Goal: Task Accomplishment & Management: Complete application form

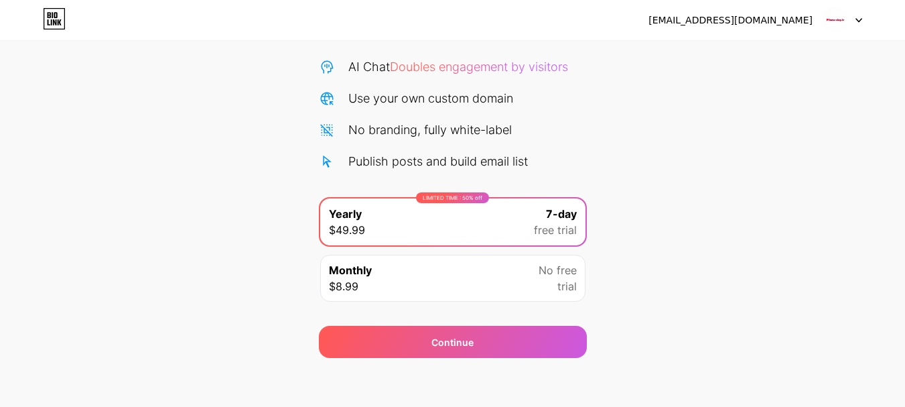
scroll to position [133, 0]
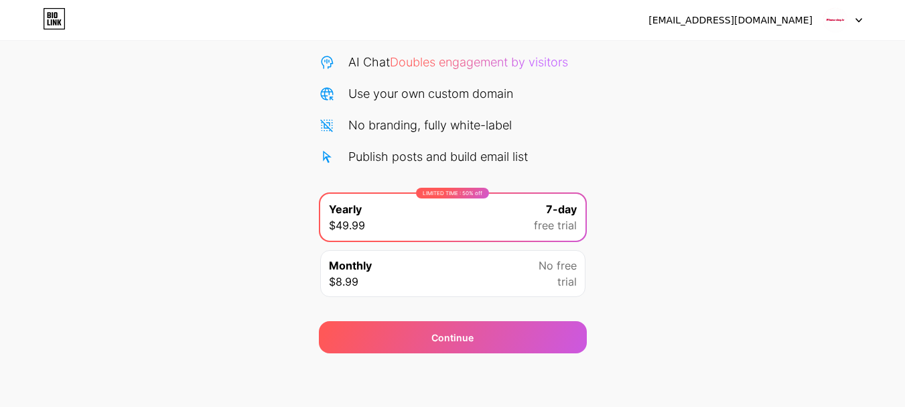
click at [851, 19] on div at bounding box center [842, 20] width 39 height 24
click at [724, 54] on li "Logout" at bounding box center [778, 55] width 166 height 36
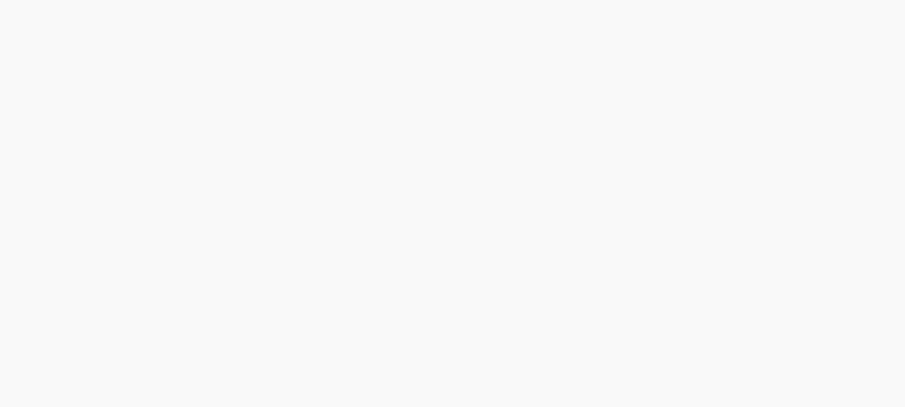
scroll to position [0, 0]
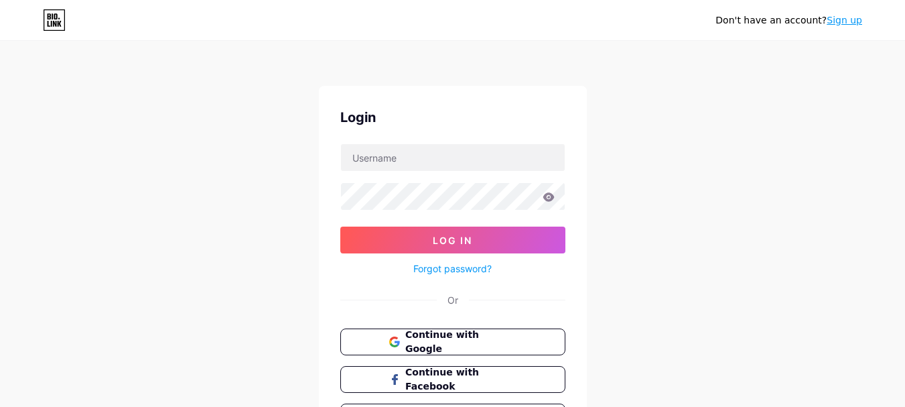
click at [842, 19] on link "Sign up" at bounding box center [845, 20] width 36 height 11
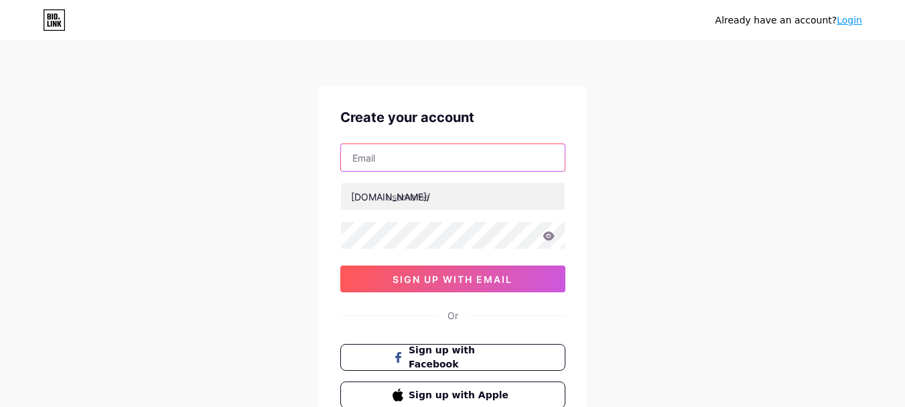
click at [390, 159] on input "text" at bounding box center [453, 157] width 224 height 27
paste input "[EMAIL_ADDRESS][DOMAIN_NAME]"
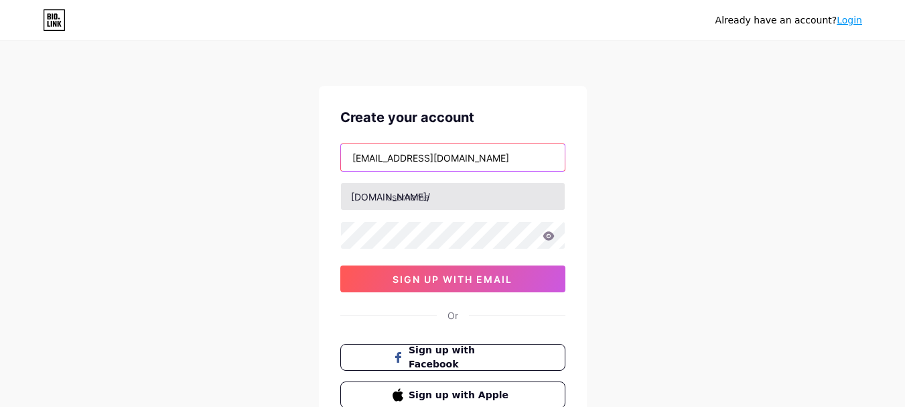
type input "[EMAIL_ADDRESS][DOMAIN_NAME]"
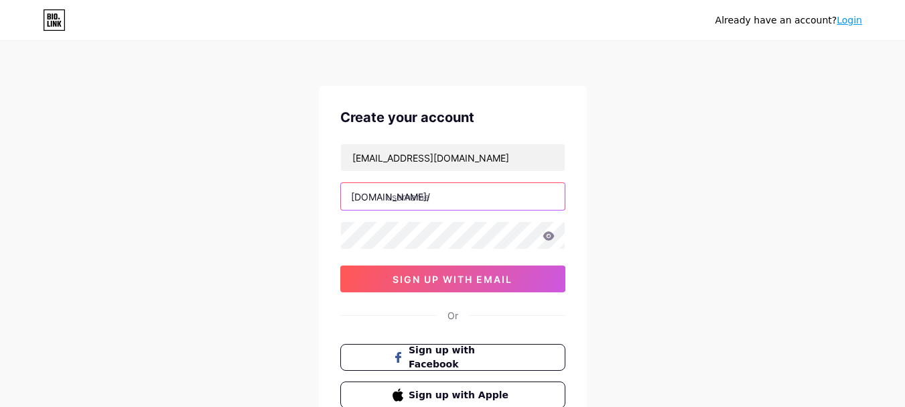
click at [425, 196] on input "text" at bounding box center [453, 196] width 224 height 27
paste input "fitnessshop"
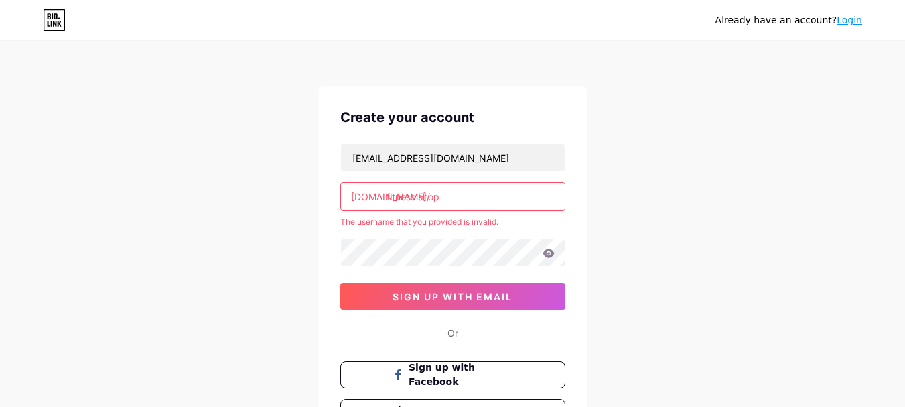
click at [419, 197] on input "fitness shop" at bounding box center [453, 196] width 224 height 27
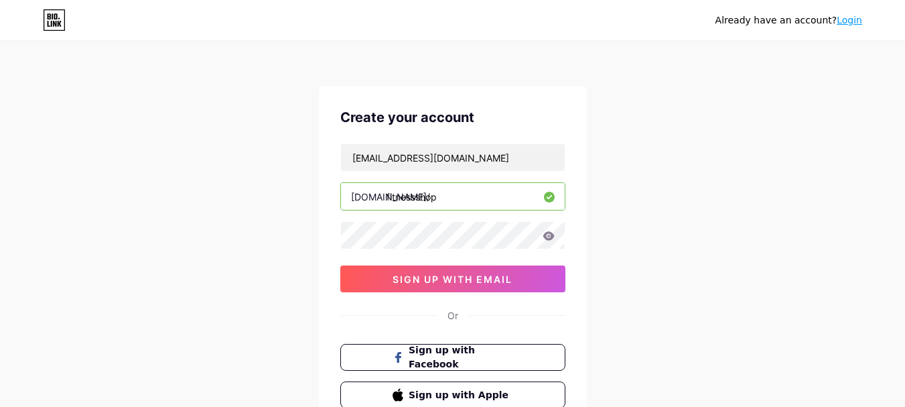
type input "fitnessshop"
click at [385, 198] on div "[DOMAIN_NAME]/" at bounding box center [390, 197] width 79 height 14
click at [444, 198] on input "fitnessshop" at bounding box center [453, 196] width 224 height 27
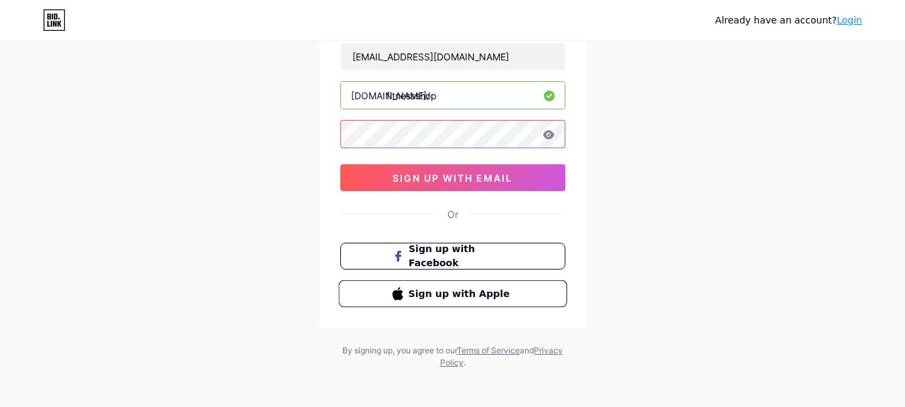
scroll to position [106, 0]
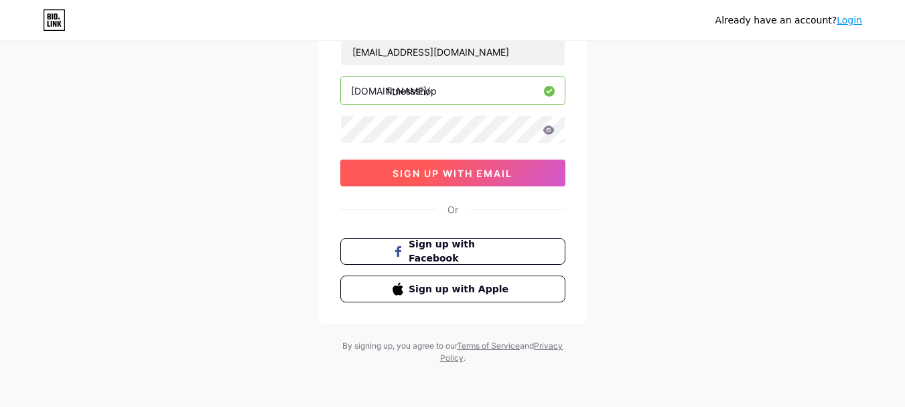
click at [425, 166] on button "sign up with email" at bounding box center [452, 172] width 225 height 27
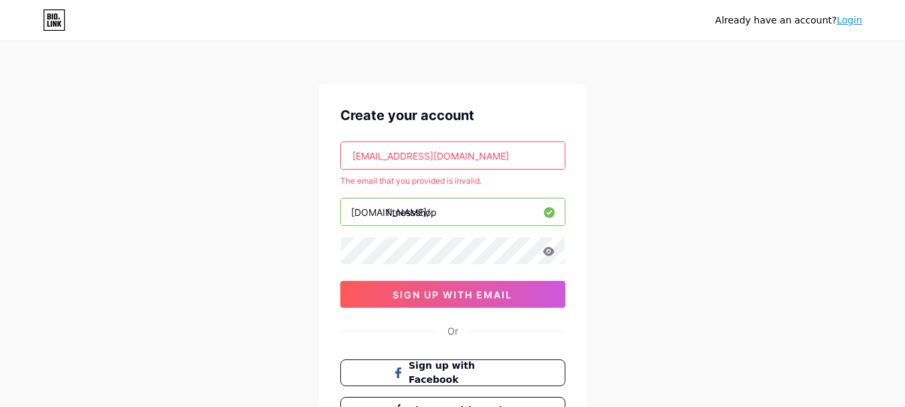
scroll to position [0, 0]
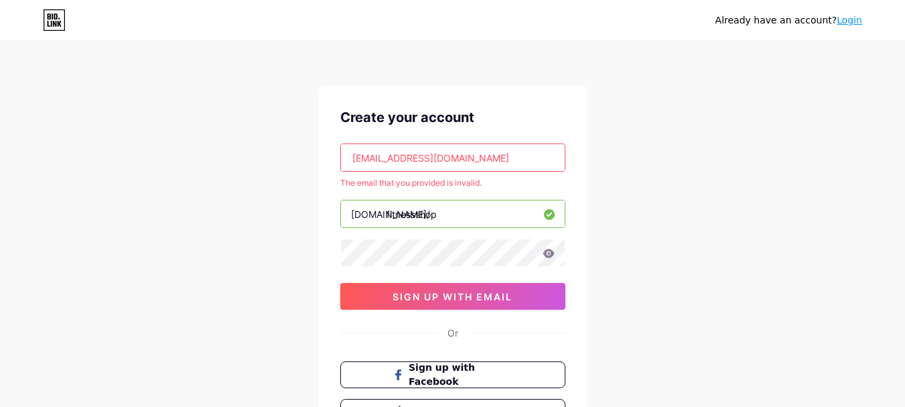
click at [470, 158] on input "[EMAIL_ADDRESS][DOMAIN_NAME]" at bounding box center [453, 157] width 224 height 27
paste input "temiti7975"
drag, startPoint x: 352, startPoint y: 155, endPoint x: 382, endPoint y: 162, distance: 30.2
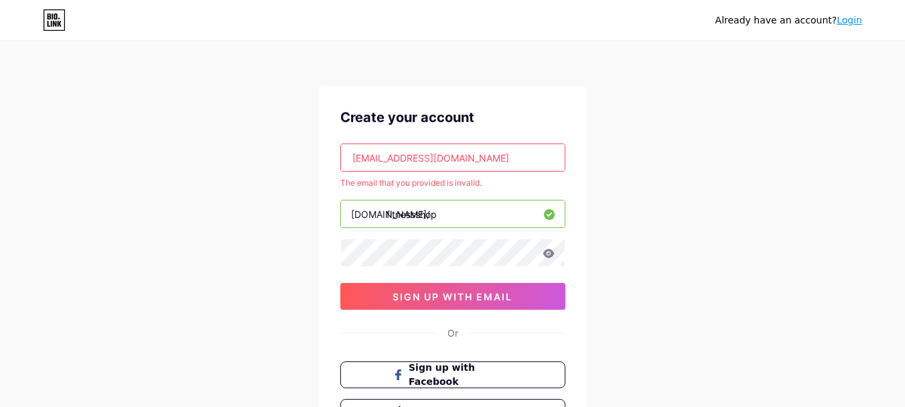
click at [353, 155] on input "[EMAIL_ADDRESS][DOMAIN_NAME]" at bounding box center [453, 157] width 224 height 27
click at [472, 157] on input "[EMAIL_ADDRESS][DOMAIN_NAME]" at bounding box center [453, 157] width 224 height 27
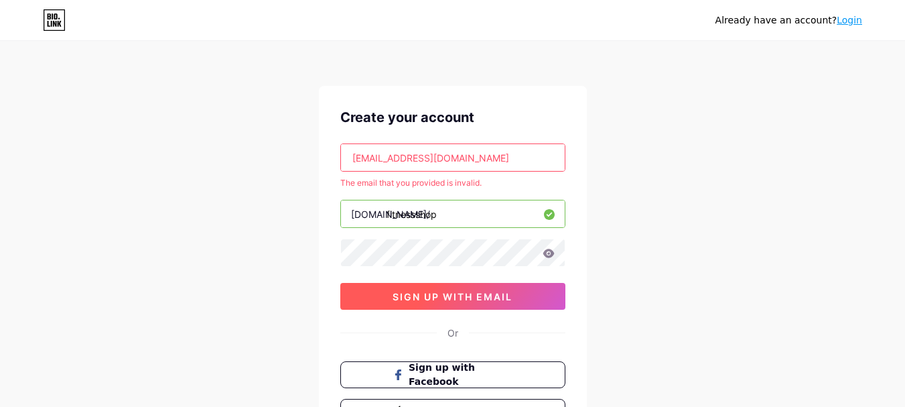
click at [430, 295] on span "sign up with email" at bounding box center [453, 296] width 120 height 11
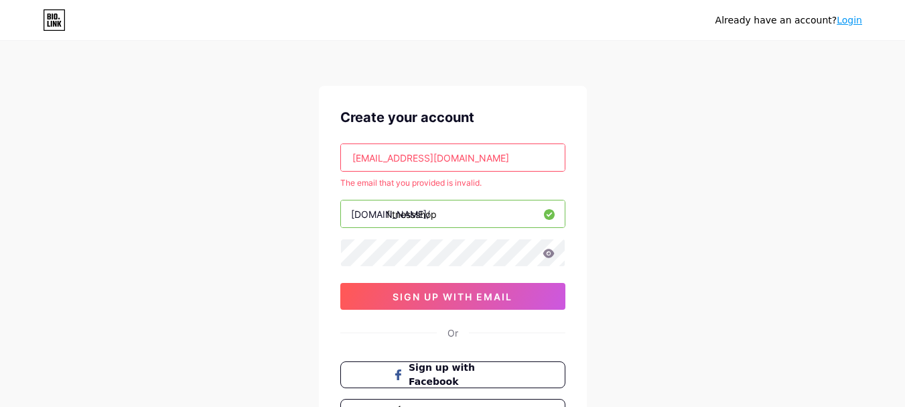
click at [351, 157] on input "[EMAIL_ADDRESS][DOMAIN_NAME]" at bounding box center [453, 157] width 224 height 27
click at [354, 157] on input "[EMAIL_ADDRESS][DOMAIN_NAME]" at bounding box center [453, 157] width 224 height 27
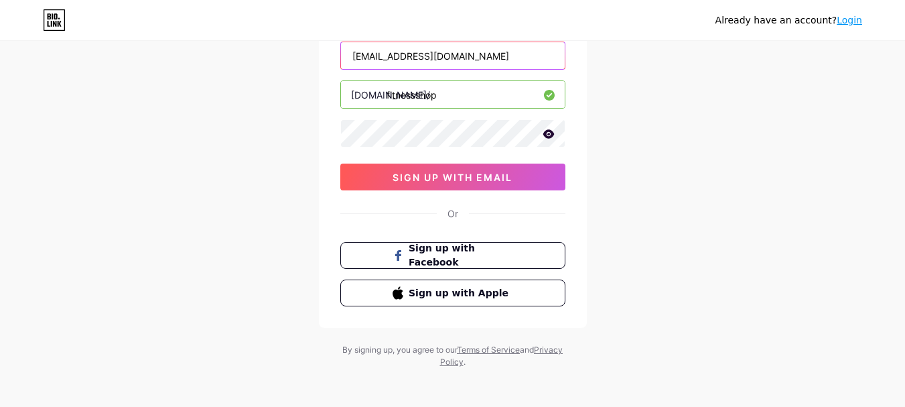
scroll to position [106, 0]
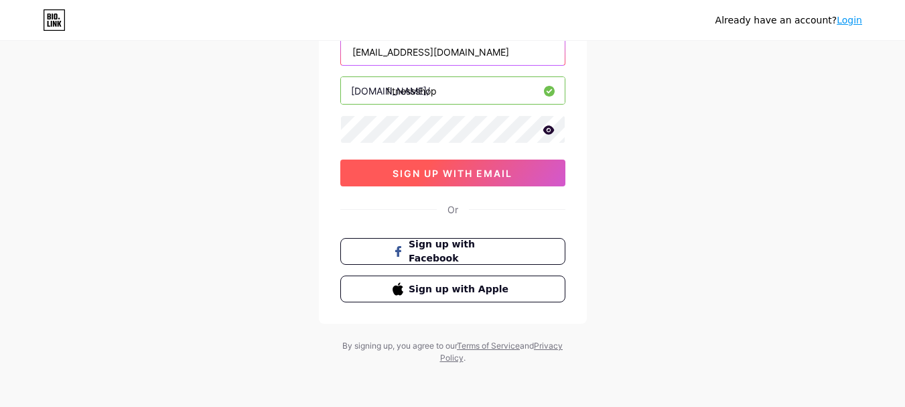
type input "[EMAIL_ADDRESS][DOMAIN_NAME]"
click at [433, 180] on button "sign up with email" at bounding box center [452, 172] width 225 height 27
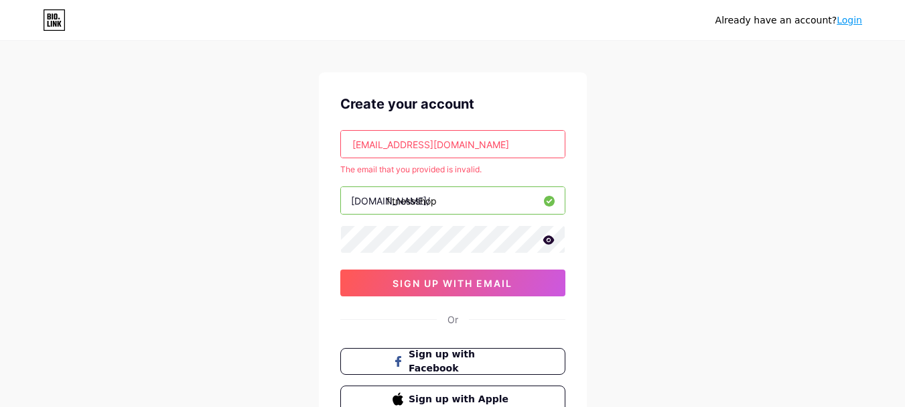
scroll to position [0, 0]
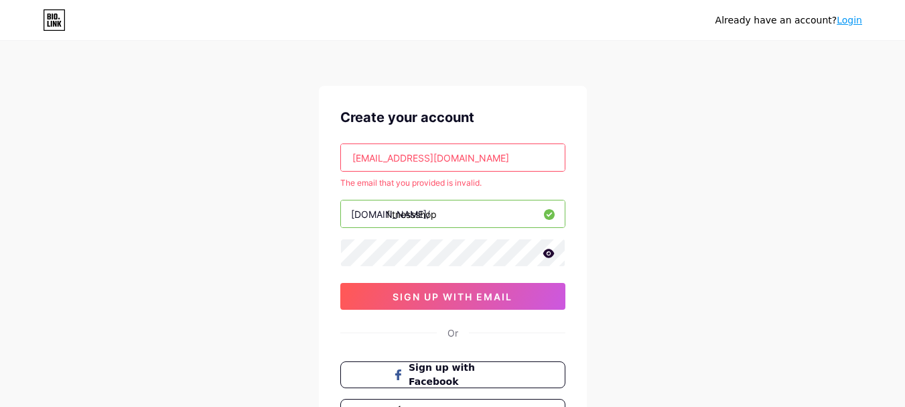
click at [851, 21] on link "Login" at bounding box center [849, 20] width 25 height 11
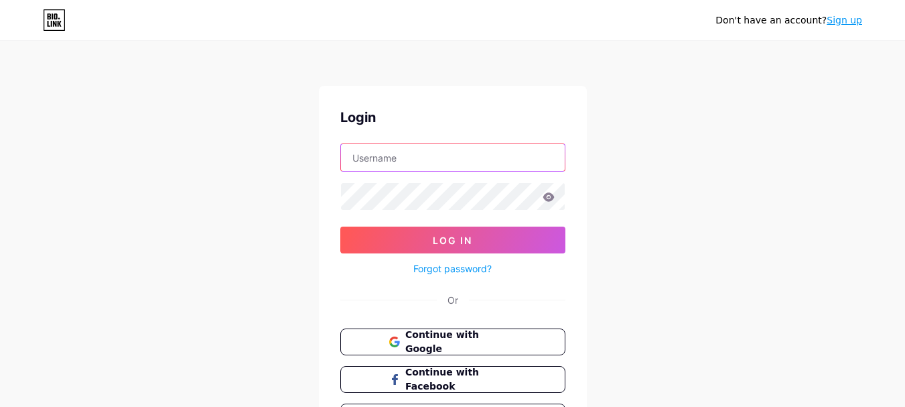
click at [374, 155] on input "text" at bounding box center [453, 157] width 224 height 27
paste input "Fitness Shop"
click at [389, 159] on input "Fitness Shop" at bounding box center [453, 157] width 224 height 27
click at [352, 158] on input "FitnessShop" at bounding box center [453, 157] width 224 height 27
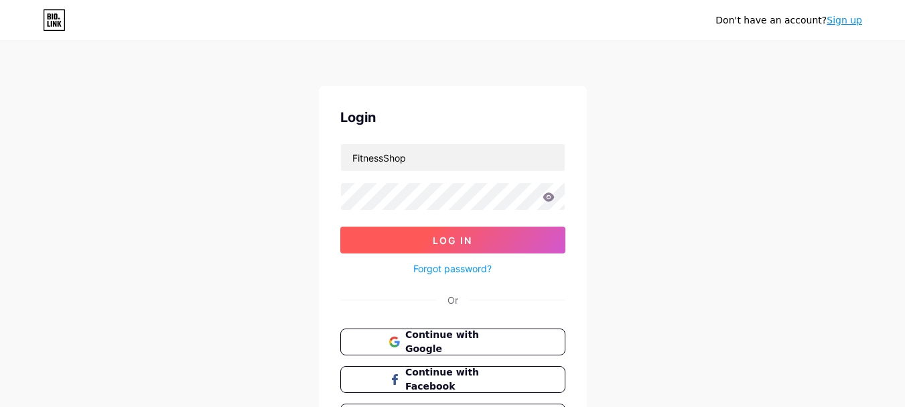
click at [433, 240] on span "Log In" at bounding box center [453, 239] width 40 height 11
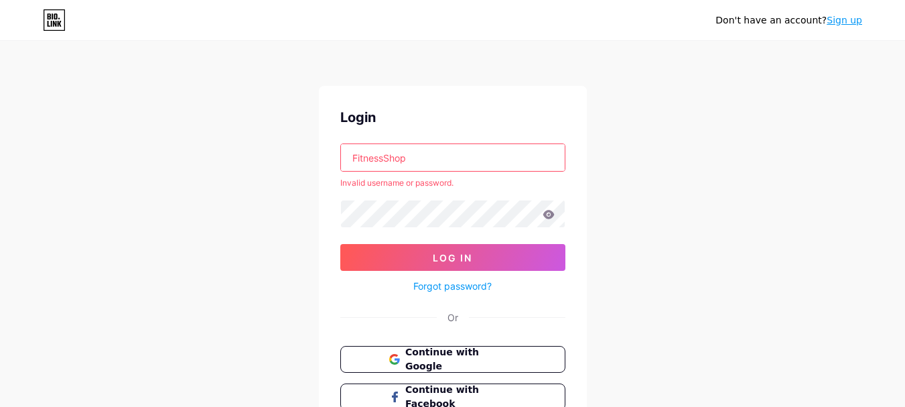
click at [413, 157] on input "FitnessShop" at bounding box center [453, 157] width 224 height 27
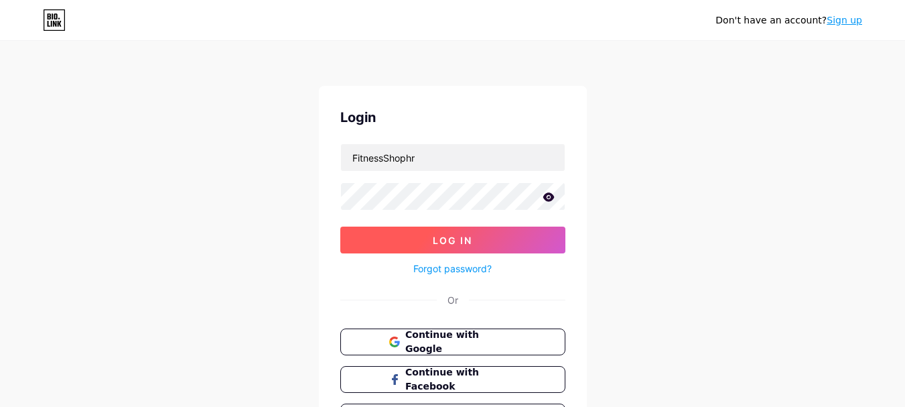
click at [438, 249] on button "Log In" at bounding box center [452, 239] width 225 height 27
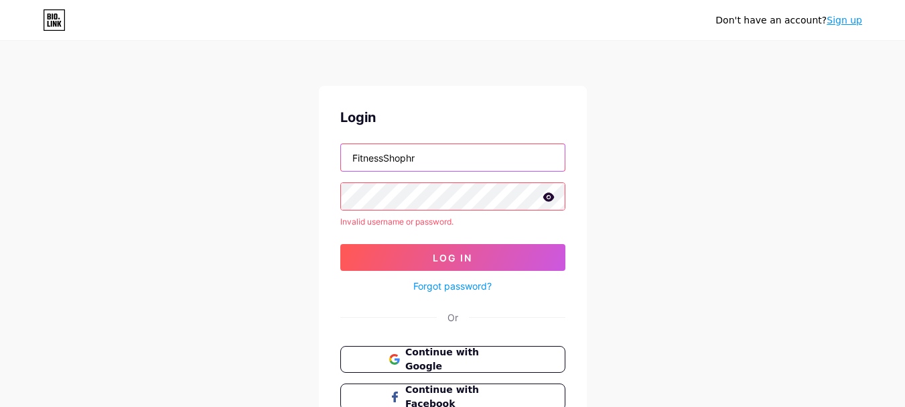
click at [350, 159] on input "FitnessShophr" at bounding box center [453, 157] width 224 height 27
drag, startPoint x: 422, startPoint y: 157, endPoint x: 337, endPoint y: 169, distance: 85.9
click at [337, 169] on div "Login FitnessShophr Invalid username or password. Log In Forgot password? Or Co…" at bounding box center [453, 277] width 268 height 383
paste input "fitness oprema"
click at [428, 157] on input "fitness oprema" at bounding box center [453, 157] width 224 height 27
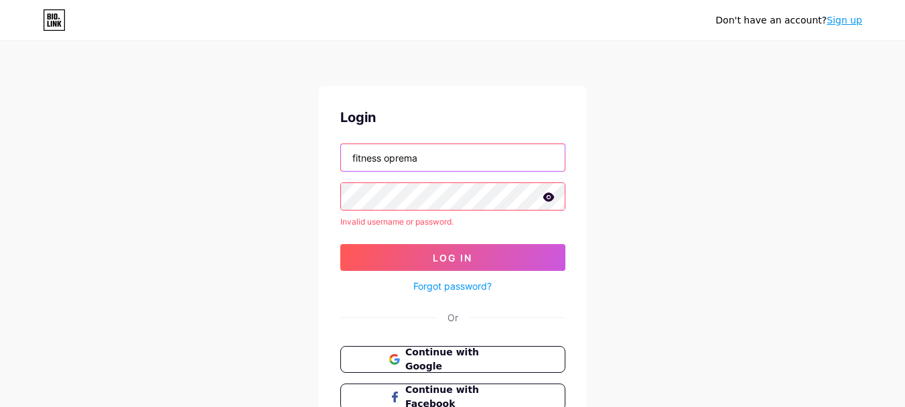
click at [386, 159] on input "fitness oprema" at bounding box center [453, 157] width 224 height 27
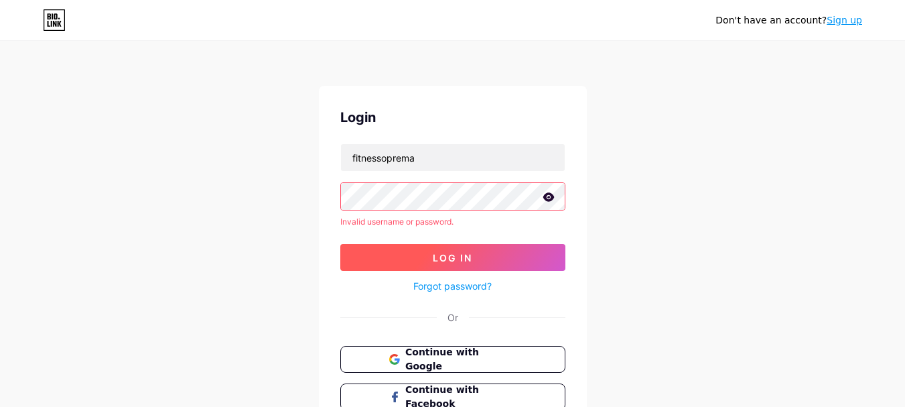
click at [438, 254] on span "Log In" at bounding box center [453, 257] width 40 height 11
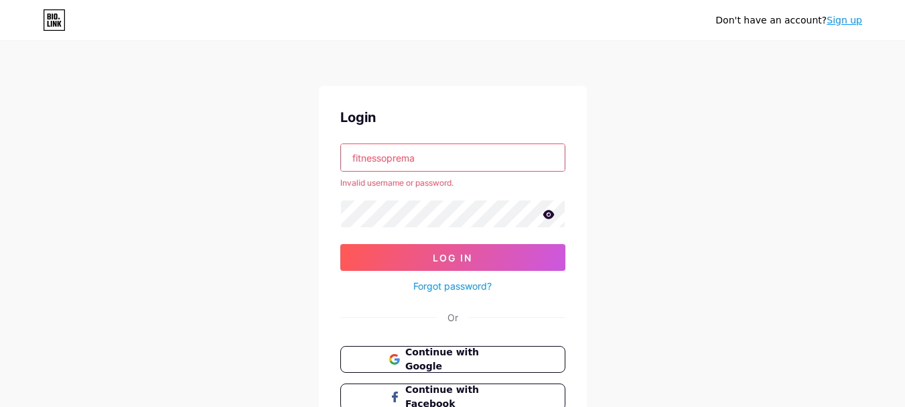
click at [383, 159] on input "fitnessoprema" at bounding box center [453, 157] width 224 height 27
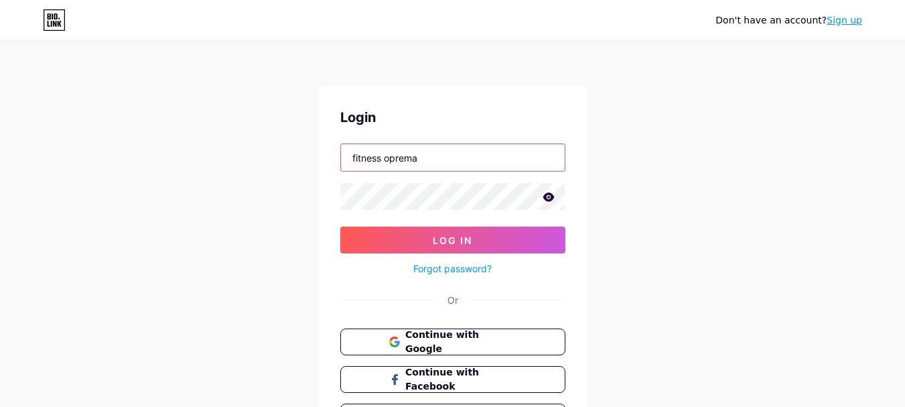
drag, startPoint x: 354, startPoint y: 159, endPoint x: 343, endPoint y: 159, distance: 11.4
click at [343, 159] on input "fitness oprema" at bounding box center [453, 157] width 224 height 27
click at [421, 157] on input "Fitness oprema" at bounding box center [453, 157] width 224 height 27
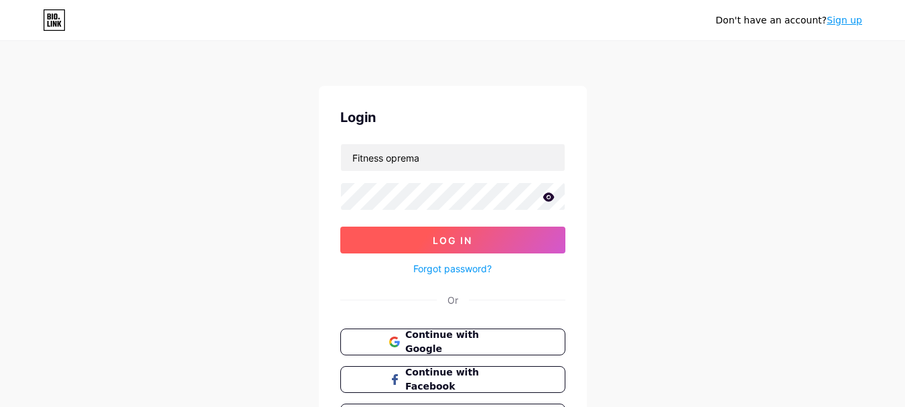
click at [438, 238] on span "Log In" at bounding box center [453, 239] width 40 height 11
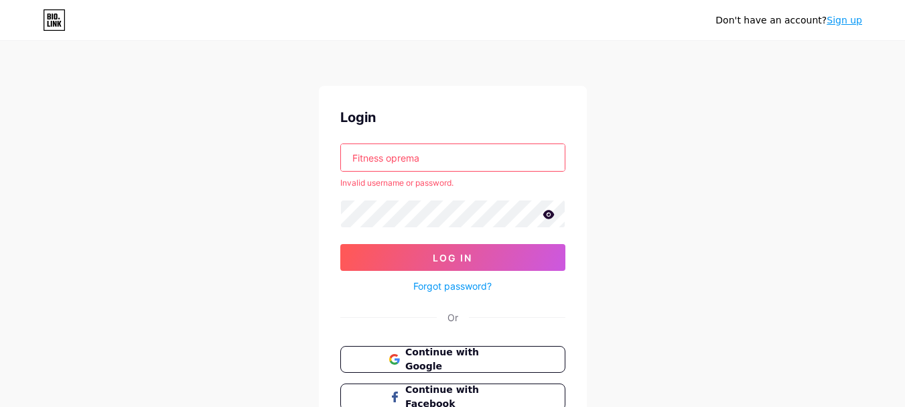
click at [389, 161] on input "Fitness oprema" at bounding box center [453, 157] width 224 height 27
click at [423, 167] on input "Fitnessoprema" at bounding box center [453, 157] width 224 height 27
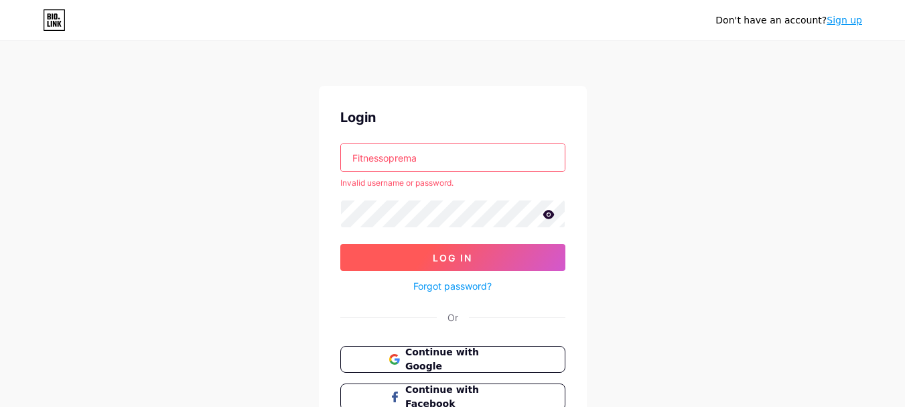
type input "Fitnessoprema"
click at [420, 259] on button "Log In" at bounding box center [452, 257] width 225 height 27
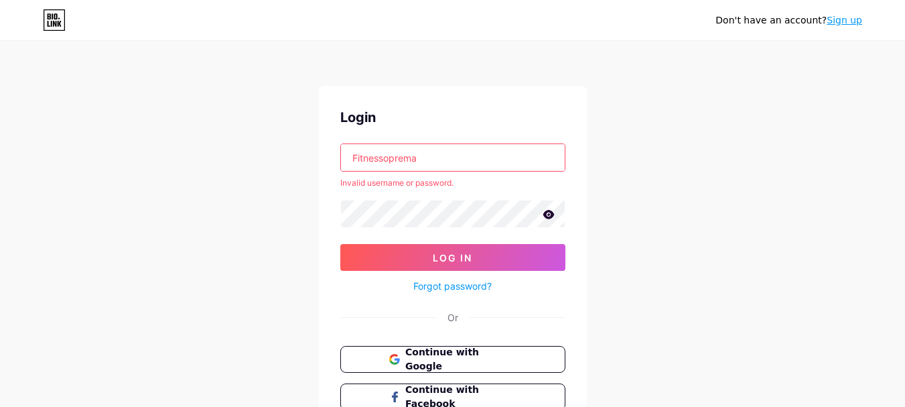
click at [841, 19] on link "Sign up" at bounding box center [845, 20] width 36 height 11
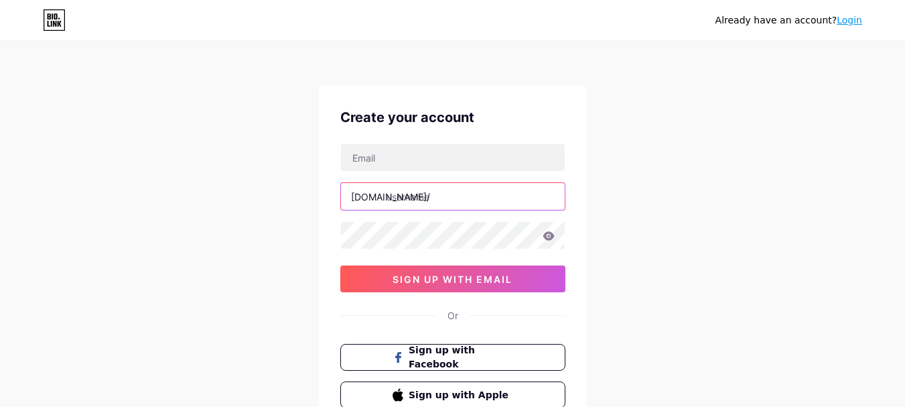
click at [426, 191] on input "text" at bounding box center [453, 196] width 224 height 27
click at [443, 196] on input "text" at bounding box center [453, 196] width 224 height 27
paste input "fitnessoprema"
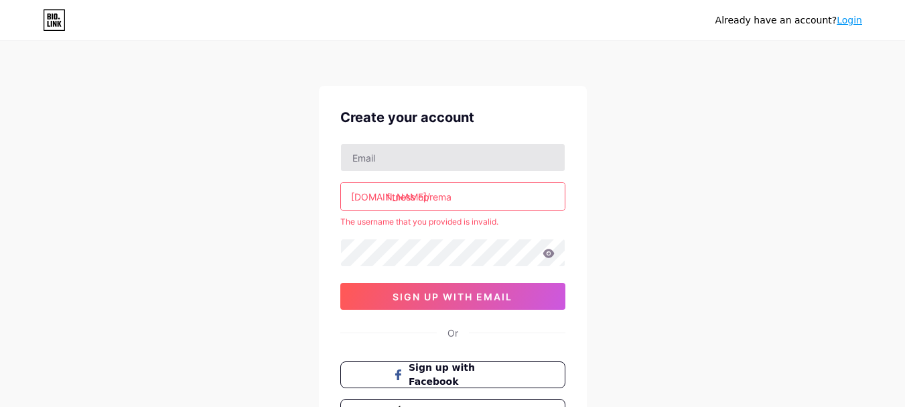
type input "fitness oprema"
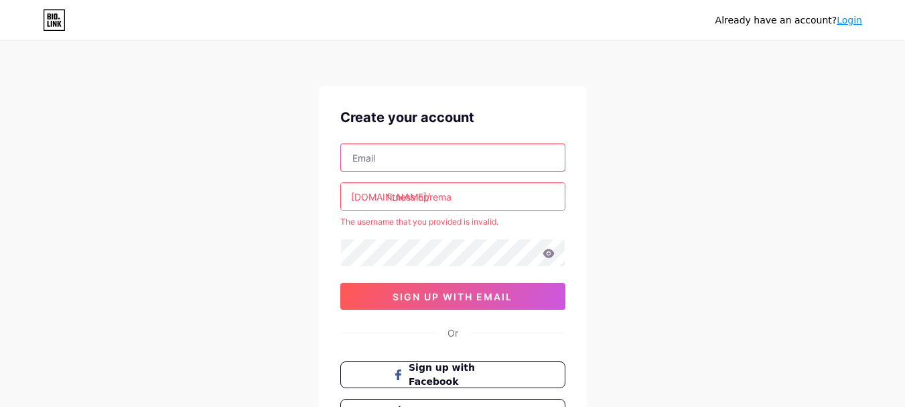
click at [395, 161] on input "text" at bounding box center [453, 157] width 224 height 27
click at [389, 157] on input "text" at bounding box center [453, 157] width 224 height 27
paste input "[EMAIL_ADDRESS][DOMAIN_NAME]"
type input "[EMAIL_ADDRESS][DOMAIN_NAME]"
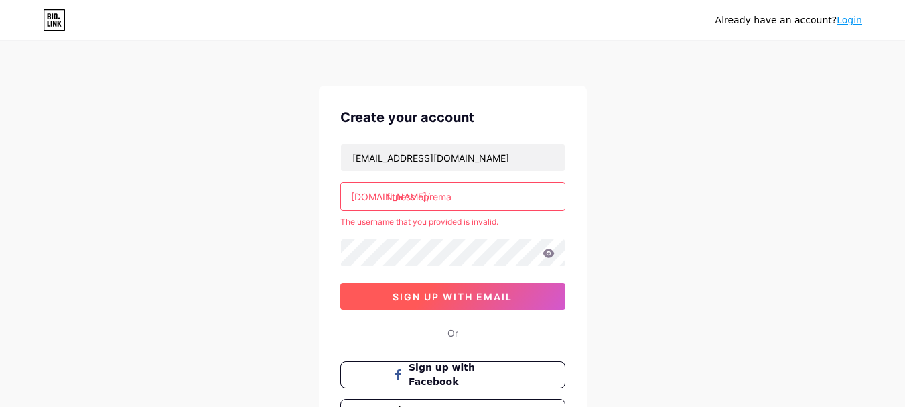
click at [393, 296] on span "sign up with email" at bounding box center [453, 296] width 120 height 11
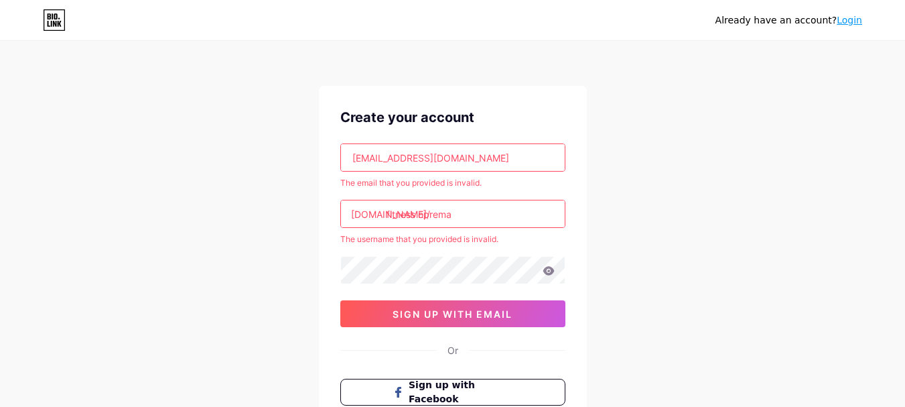
click at [56, 26] on icon at bounding box center [54, 24] width 3 height 6
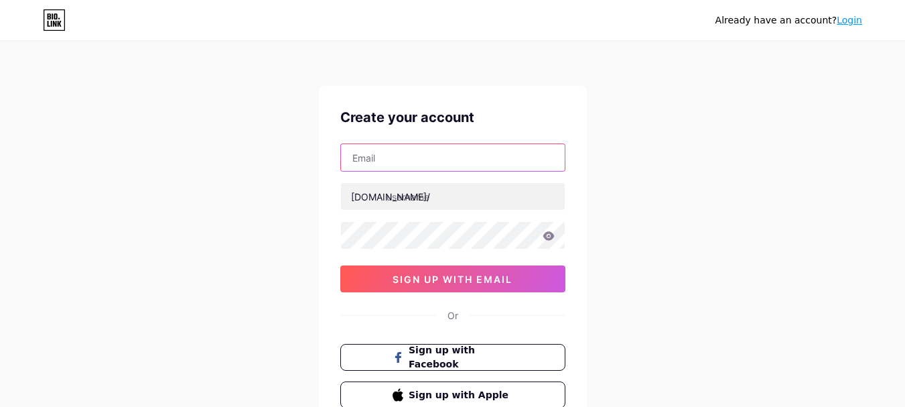
drag, startPoint x: 386, startPoint y: 147, endPoint x: 365, endPoint y: 123, distance: 32.3
click at [386, 147] on input "text" at bounding box center [453, 157] width 224 height 27
paste input "[EMAIL_ADDRESS][DOMAIN_NAME]"
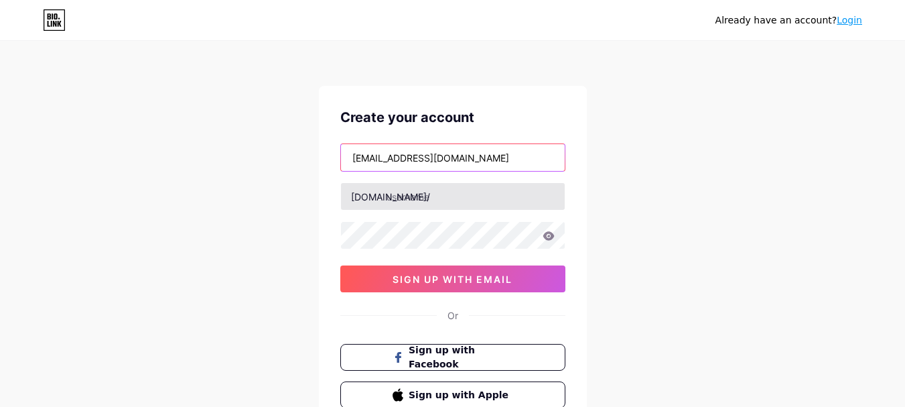
type input "temiti7975@djkux.com"
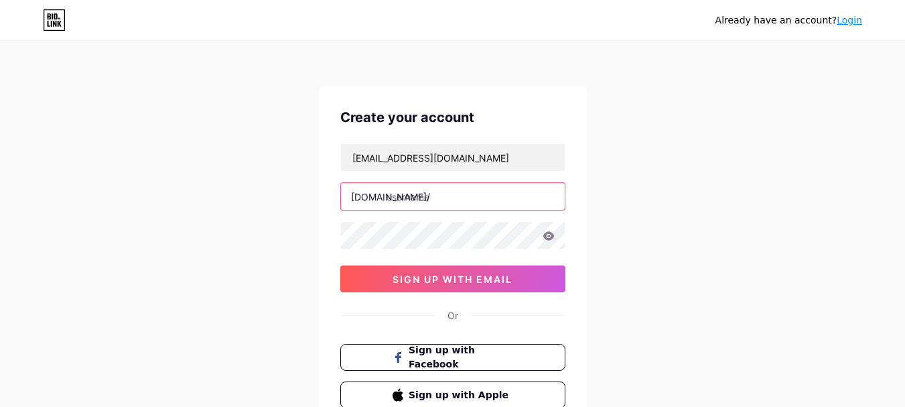
click at [401, 198] on input "text" at bounding box center [453, 196] width 224 height 27
click at [424, 200] on input "text" at bounding box center [453, 196] width 224 height 27
paste input "fitnessoprema"
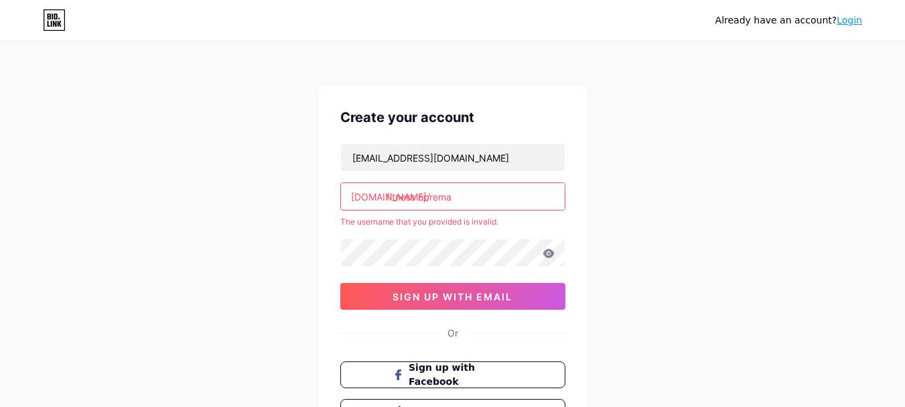
click at [383, 198] on div "bio.link/ fitness oprema" at bounding box center [452, 196] width 225 height 28
click at [389, 197] on div "bio.link/ fitness oprema" at bounding box center [452, 196] width 225 height 28
click at [389, 196] on div "bio.link/ fitness oprema" at bounding box center [452, 196] width 225 height 28
click at [389, 196] on input "fitness oprema" at bounding box center [453, 196] width 224 height 27
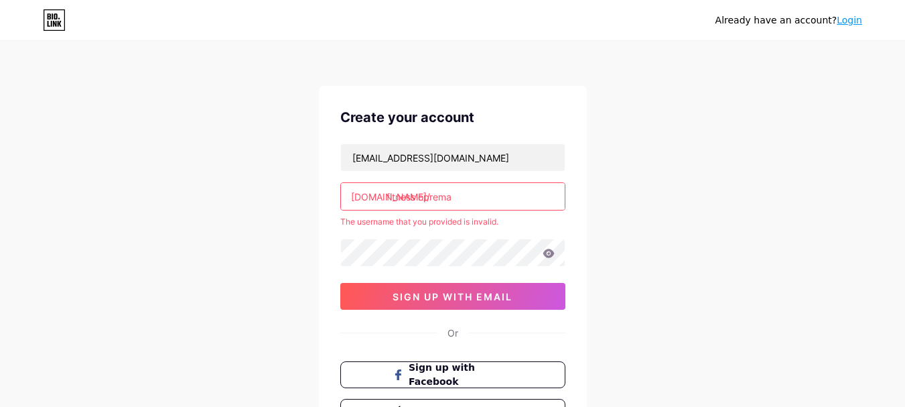
click at [385, 198] on div "bio.link/ fitness oprema" at bounding box center [452, 196] width 225 height 28
click at [419, 198] on input "fitness oprema" at bounding box center [453, 196] width 224 height 27
click at [387, 198] on input "fitness oprema" at bounding box center [453, 196] width 224 height 27
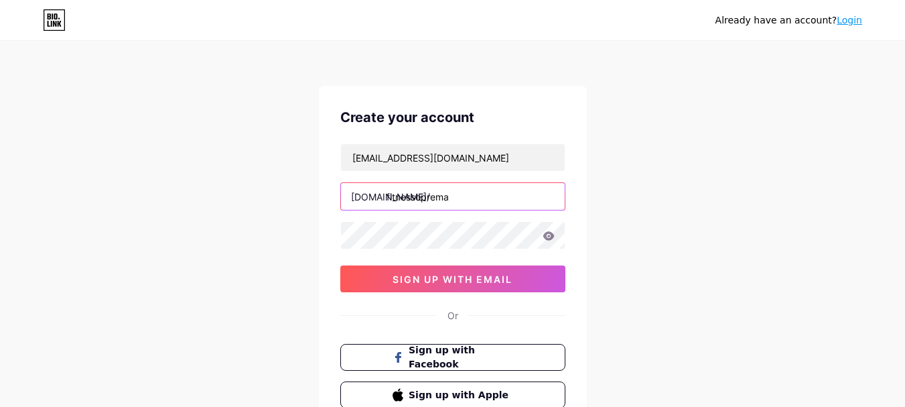
type input "fitness oprema"
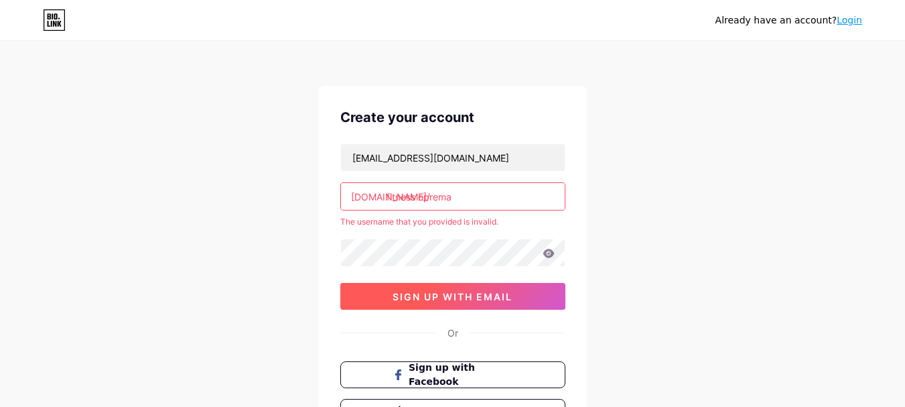
click at [372, 288] on button "sign up with email" at bounding box center [452, 296] width 225 height 27
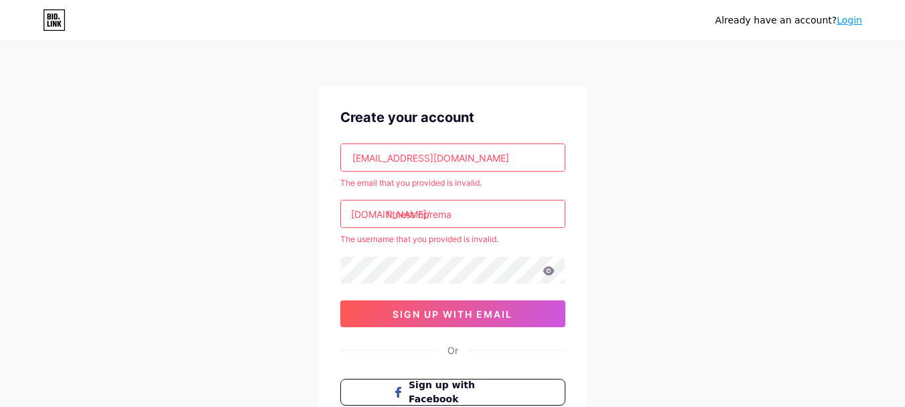
click at [419, 215] on input "fitness oprema" at bounding box center [453, 213] width 224 height 27
type input "fitnessoprema"
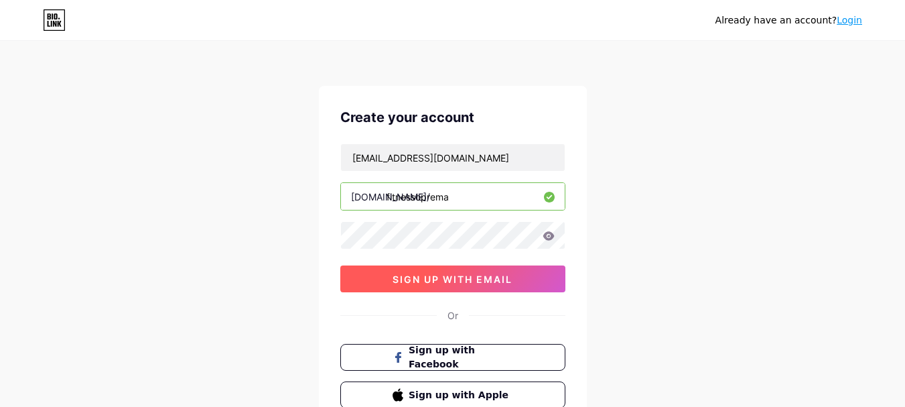
click at [460, 282] on span "sign up with email" at bounding box center [453, 278] width 120 height 11
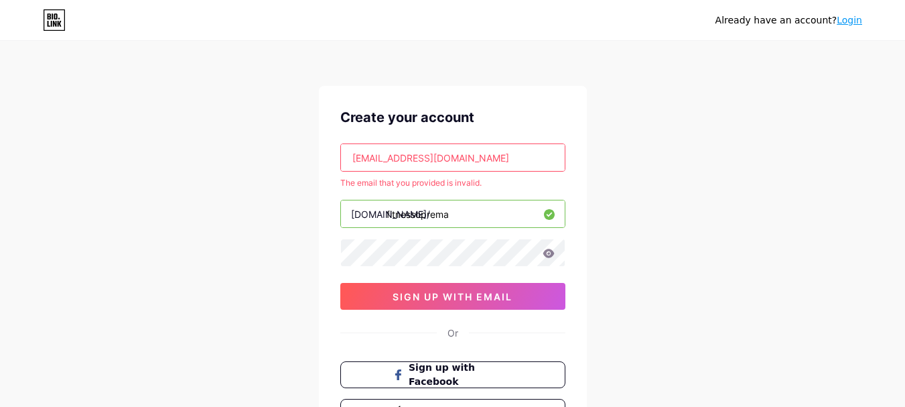
click at [350, 155] on input "[EMAIL_ADDRESS][DOMAIN_NAME]" at bounding box center [453, 157] width 224 height 27
click at [460, 160] on input "[EMAIL_ADDRESS][DOMAIN_NAME]" at bounding box center [453, 157] width 224 height 27
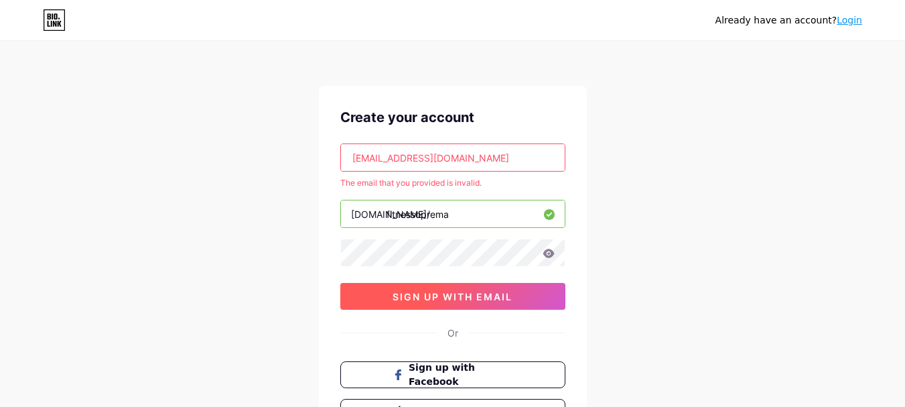
click at [418, 293] on span "sign up with email" at bounding box center [453, 296] width 120 height 11
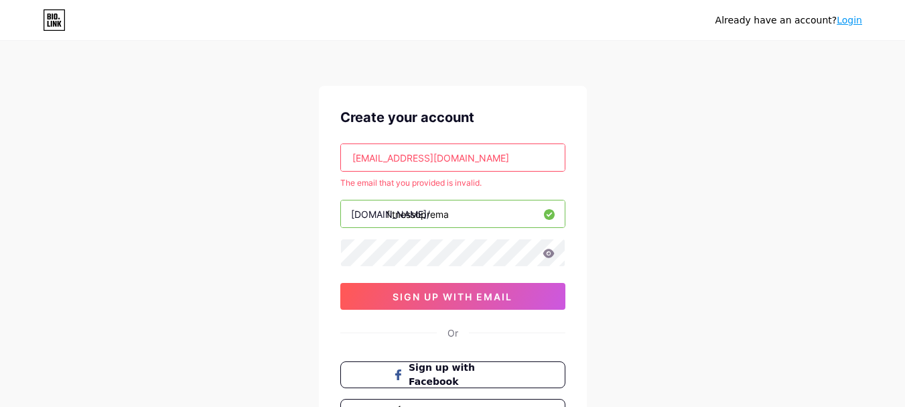
click at [464, 161] on input "[EMAIL_ADDRESS][DOMAIN_NAME]" at bounding box center [453, 157] width 224 height 27
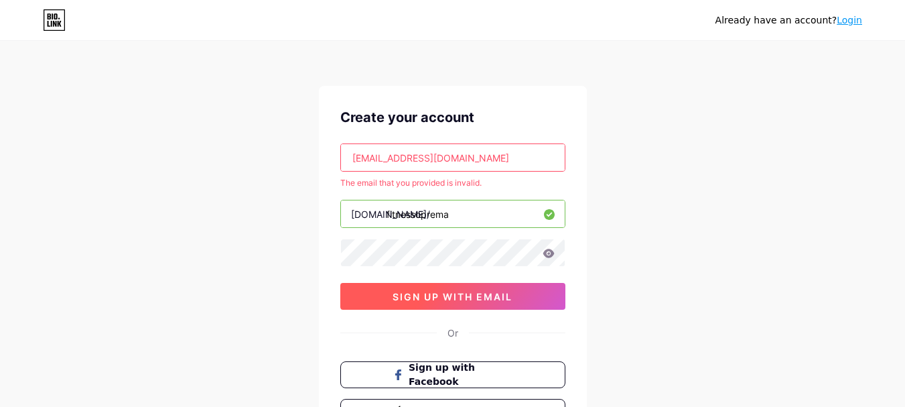
click at [420, 302] on button "sign up with email" at bounding box center [452, 296] width 225 height 27
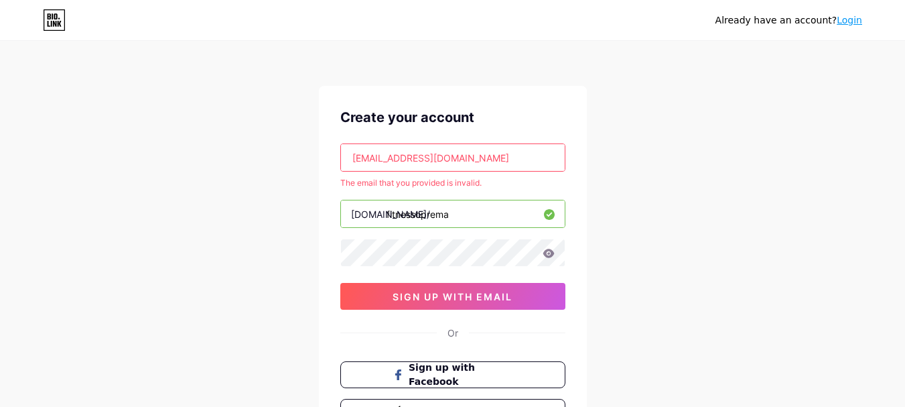
click at [470, 158] on input "[EMAIL_ADDRESS][DOMAIN_NAME]" at bounding box center [453, 157] width 224 height 27
paste input "wogoya2463@capiena"
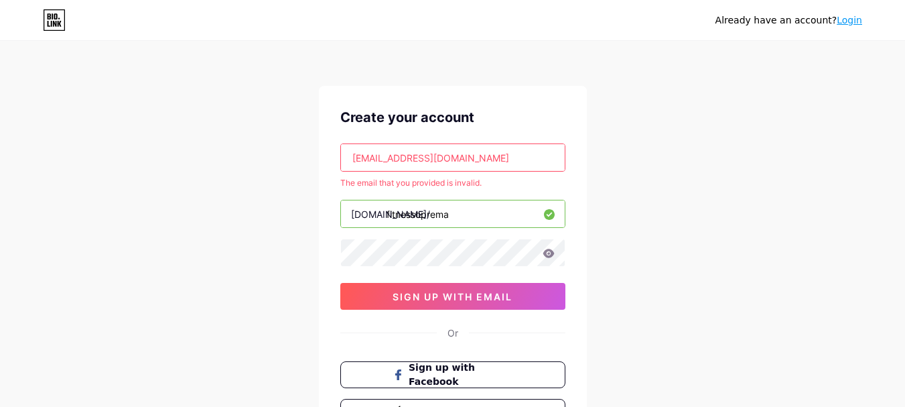
click at [489, 159] on input "wogoya2463@capiena.com" at bounding box center [453, 157] width 224 height 27
click at [350, 157] on input "wogoya2463@capiena.com" at bounding box center [453, 157] width 224 height 27
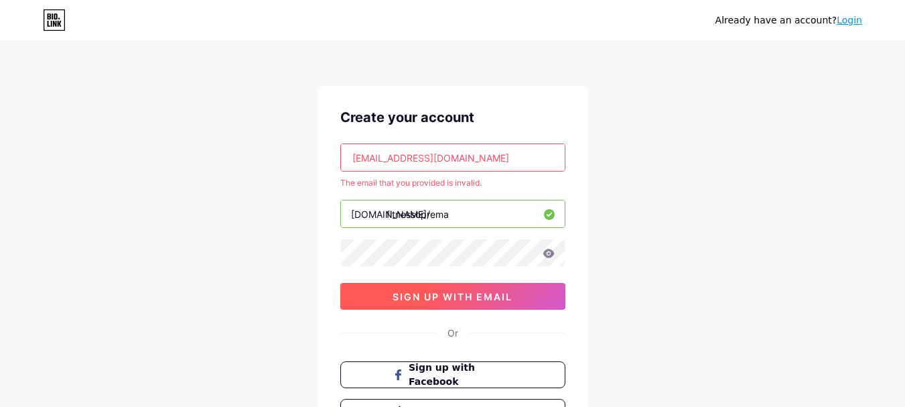
type input "wogoya2463@capiena.com"
click at [430, 291] on span "sign up with email" at bounding box center [453, 296] width 120 height 11
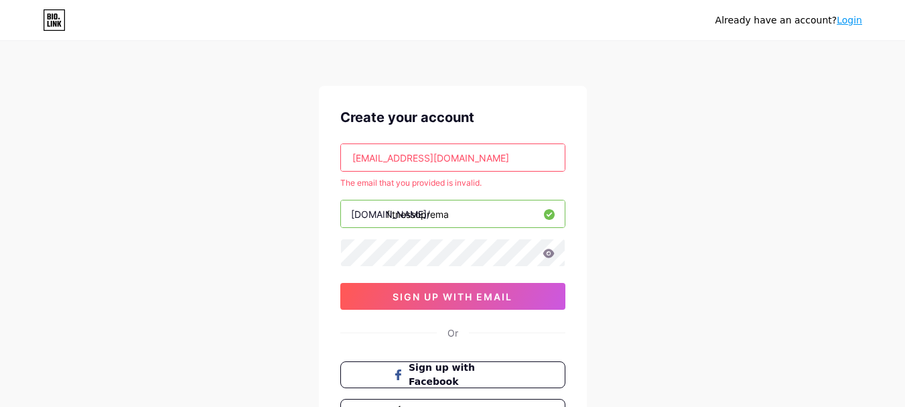
click at [549, 255] on icon at bounding box center [549, 253] width 12 height 9
click at [544, 249] on icon at bounding box center [549, 253] width 12 height 9
click at [544, 253] on icon at bounding box center [548, 253] width 11 height 9
click at [49, 16] on icon at bounding box center [49, 16] width 3 height 6
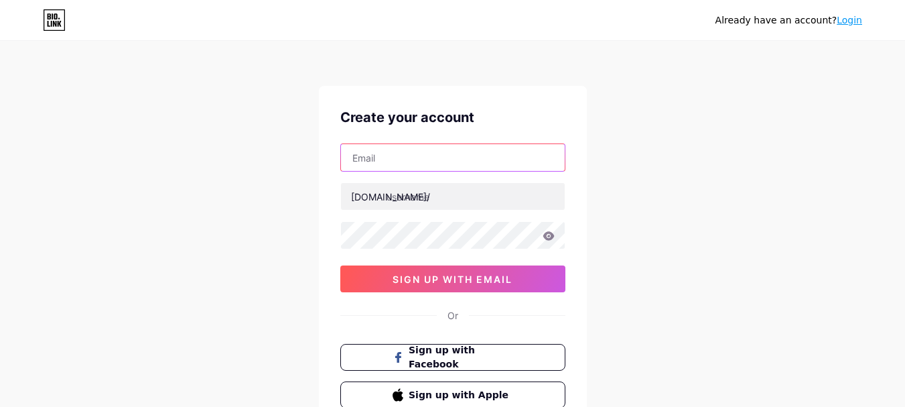
click at [387, 158] on input "text" at bounding box center [453, 157] width 224 height 27
paste input "wogoya2463@capiena.com"
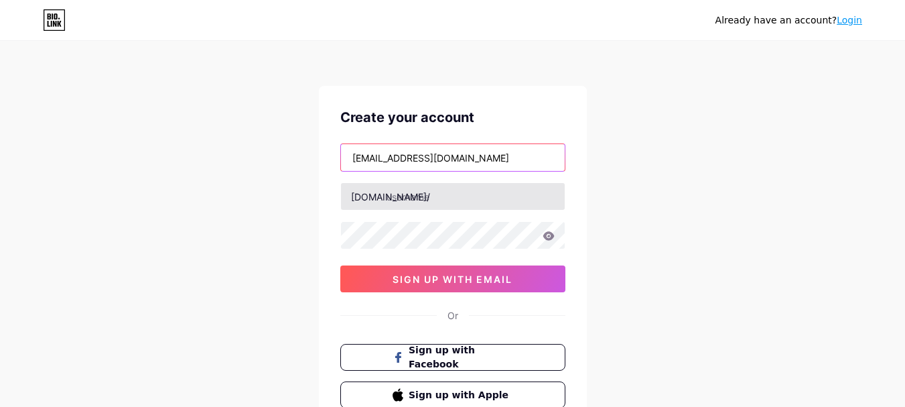
type input "wogoya2463@capiena.com"
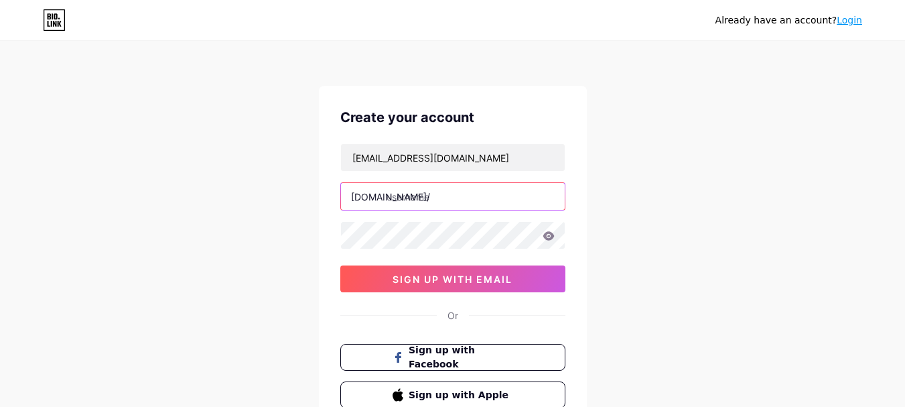
click at [433, 195] on input "text" at bounding box center [453, 196] width 224 height 27
paste input "fitnessoprema"
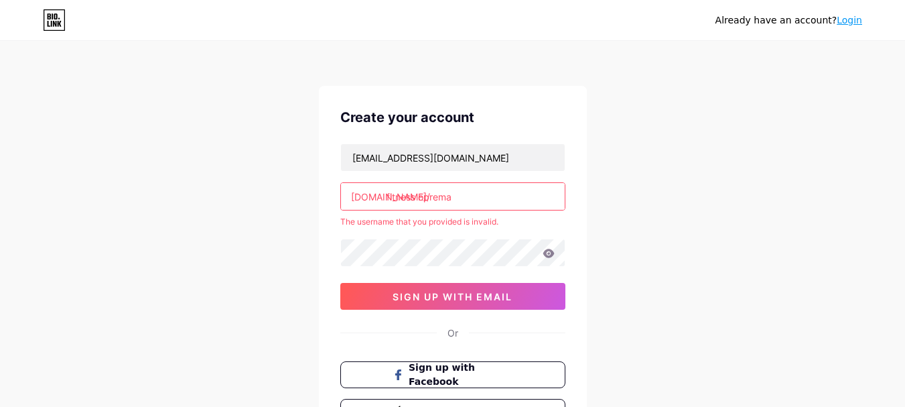
click at [414, 232] on div "wogoya2463@capiena.com bio.link/ fitness oprema The username that you provided …" at bounding box center [452, 226] width 225 height 166
click at [419, 199] on input "fitness oprema" at bounding box center [453, 196] width 224 height 27
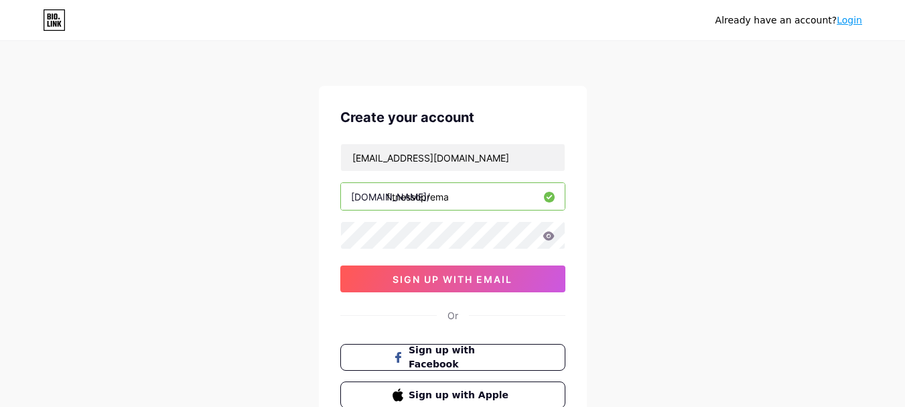
type input "fitnessoprema"
click at [398, 257] on div "wogoya2463@capiena.com bio.link/ fitnessoprema 0cAFcWeA6igQvqGYjnRdSDsLQoWG97oY…" at bounding box center [452, 217] width 225 height 149
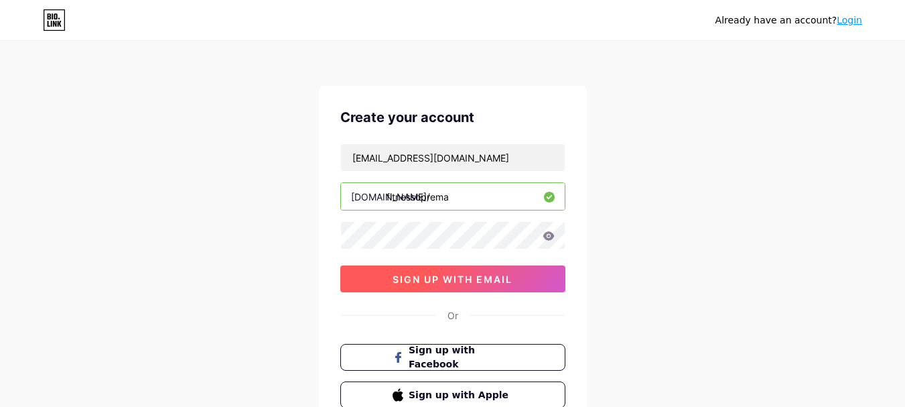
click at [394, 281] on span "sign up with email" at bounding box center [453, 278] width 120 height 11
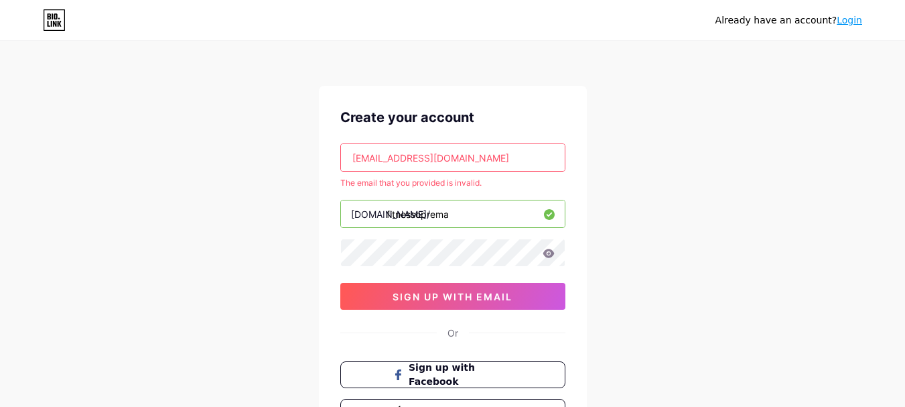
click at [843, 22] on link "Login" at bounding box center [849, 20] width 25 height 11
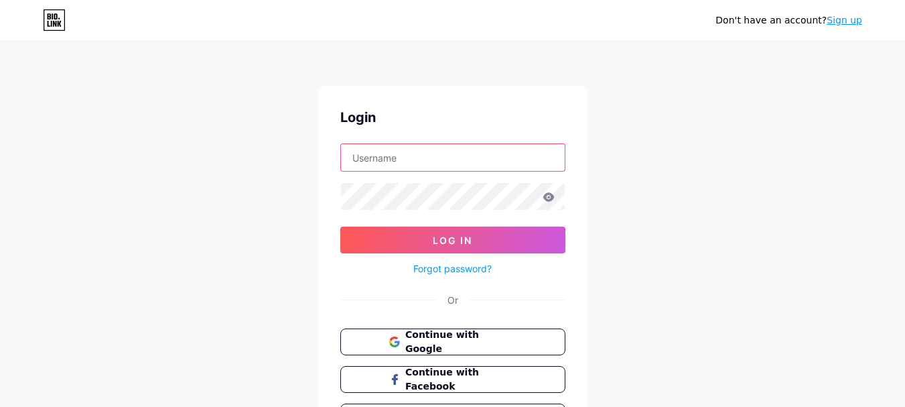
click at [407, 163] on input "text" at bounding box center [453, 157] width 224 height 27
click at [405, 158] on input "text" at bounding box center [453, 157] width 224 height 27
paste input "fitness oprema"
click at [387, 159] on input "fitness oprema" at bounding box center [453, 157] width 224 height 27
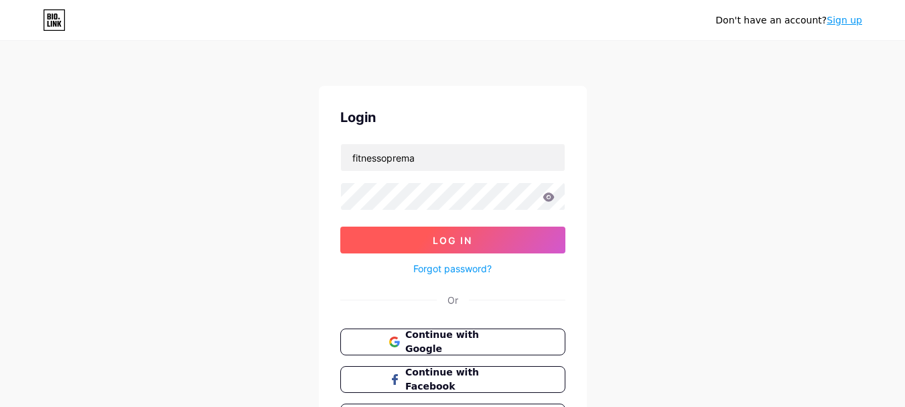
drag, startPoint x: 378, startPoint y: 240, endPoint x: 379, endPoint y: 247, distance: 7.5
click at [379, 247] on button "Log In" at bounding box center [452, 239] width 225 height 27
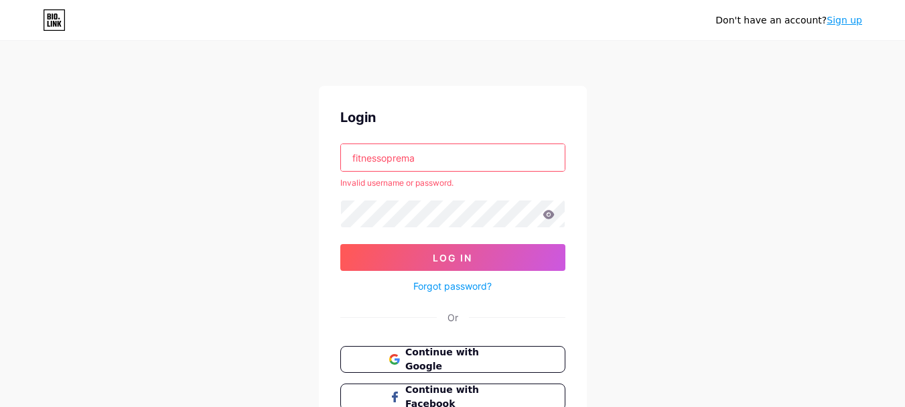
click at [352, 158] on input "fitnessoprema" at bounding box center [453, 157] width 224 height 27
click at [354, 159] on input "fitnessoprema" at bounding box center [453, 157] width 224 height 27
drag, startPoint x: 348, startPoint y: 157, endPoint x: 355, endPoint y: 157, distance: 6.7
click at [355, 157] on input "fitnessoprema" at bounding box center [453, 157] width 224 height 27
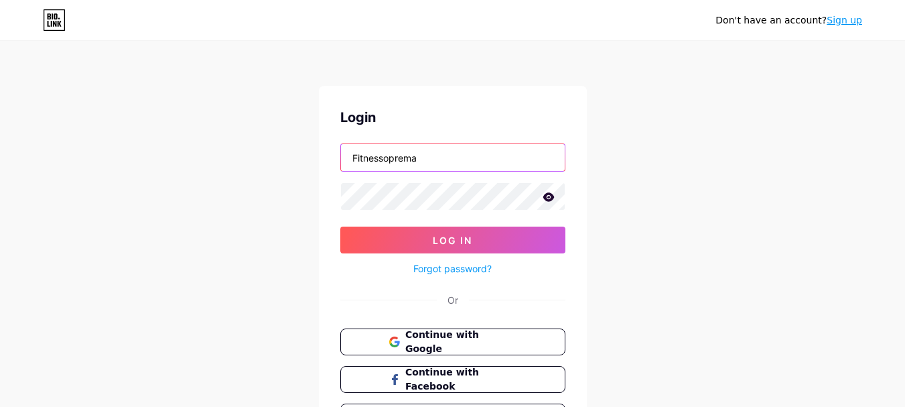
click at [429, 160] on input "Fitnessoprema" at bounding box center [453, 157] width 224 height 27
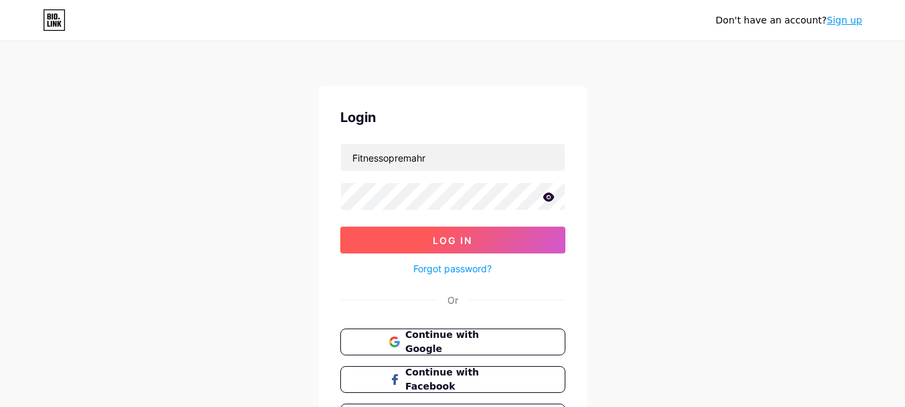
click at [439, 241] on span "Log In" at bounding box center [453, 239] width 40 height 11
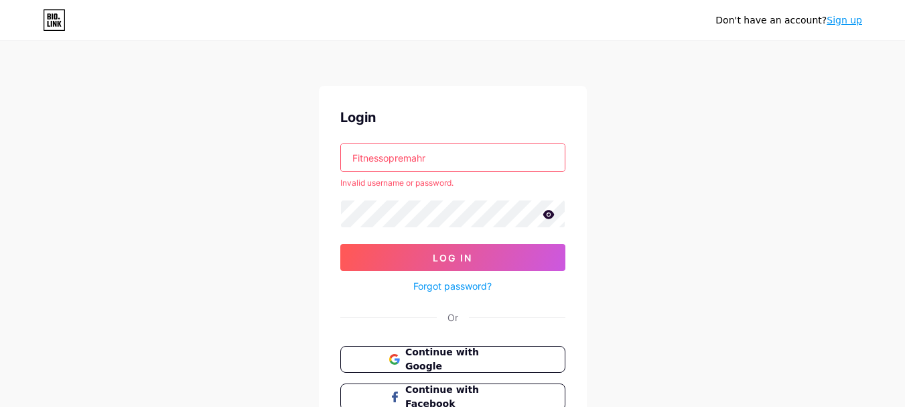
click at [385, 160] on input "Fitnessopremahr" at bounding box center [453, 157] width 224 height 27
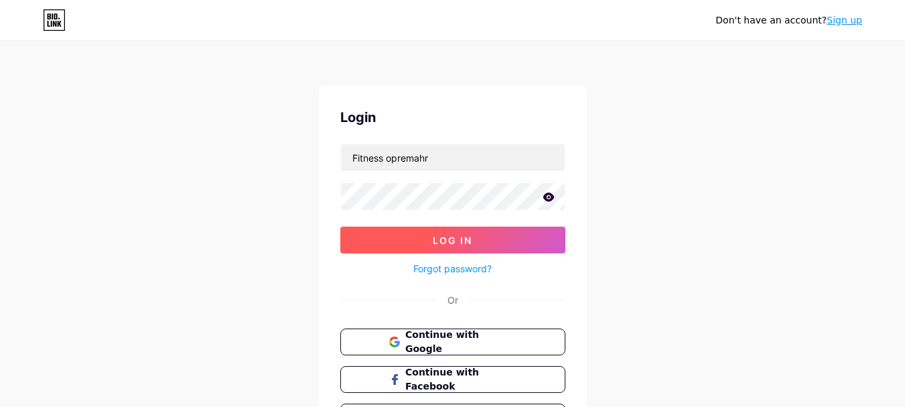
click at [400, 244] on button "Log In" at bounding box center [452, 239] width 225 height 27
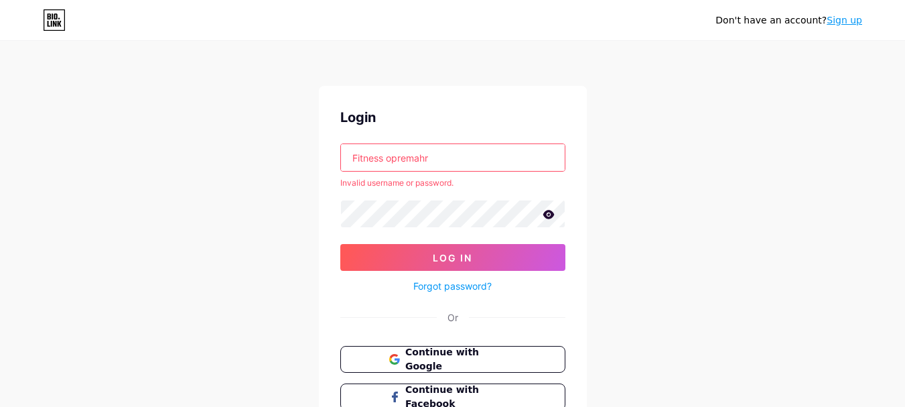
click at [350, 158] on input "Fitness opremahr" at bounding box center [453, 157] width 224 height 27
click at [438, 160] on input "Fitness opremahr" at bounding box center [453, 157] width 224 height 27
click at [443, 155] on input "Fitness opremahr" at bounding box center [453, 157] width 224 height 27
click at [441, 156] on input "Fitness opremahr" at bounding box center [453, 157] width 224 height 27
click at [441, 158] on input "Fitness opremahr" at bounding box center [453, 157] width 224 height 27
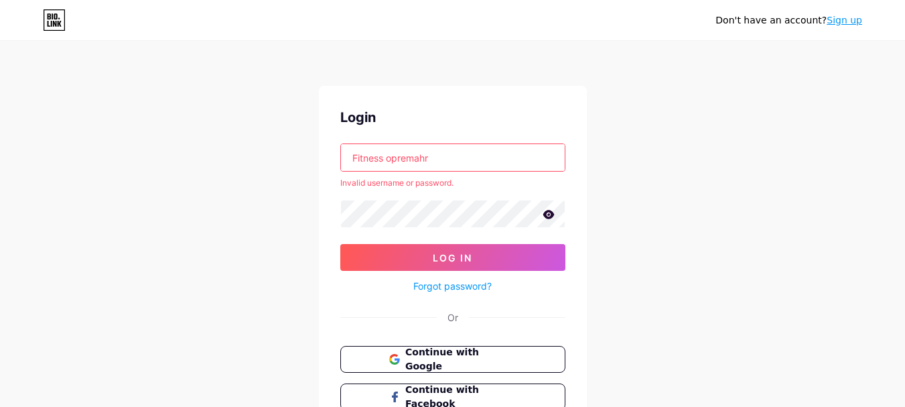
click at [441, 158] on input "Fitness opremahr" at bounding box center [453, 157] width 224 height 27
paste input "Shop"
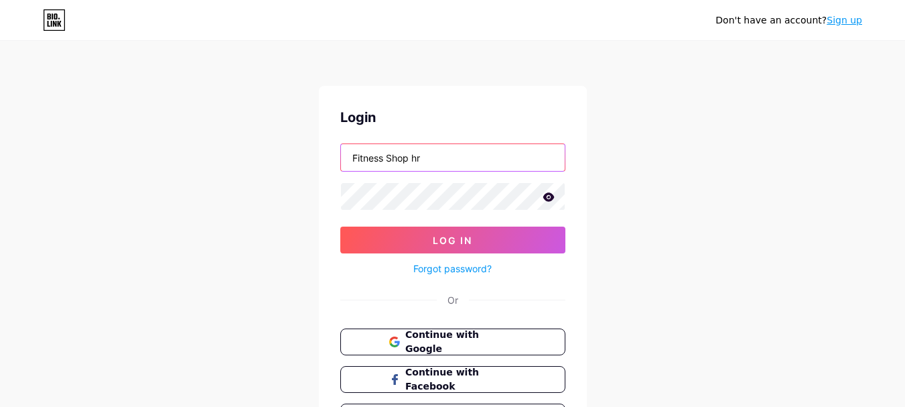
click at [413, 157] on input "Fitness Shop hr" at bounding box center [453, 157] width 224 height 27
click at [389, 161] on input "Fitness Shophr" at bounding box center [453, 157] width 224 height 27
click at [351, 154] on input "FitnessShophr" at bounding box center [453, 157] width 224 height 27
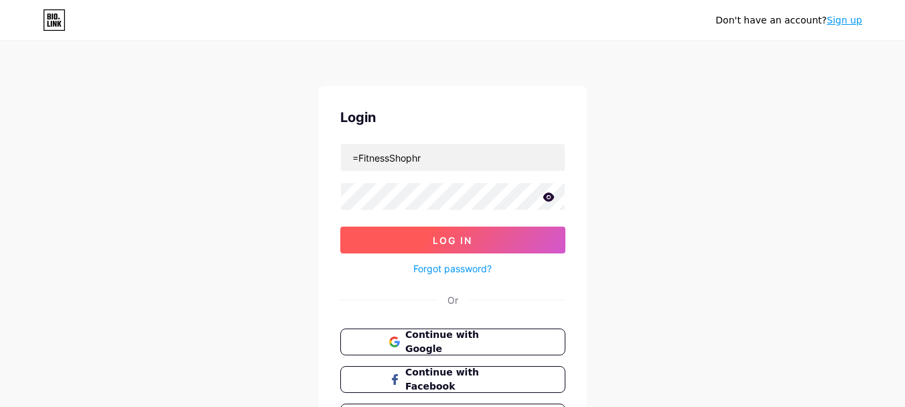
click at [428, 237] on button "Log In" at bounding box center [452, 239] width 225 height 27
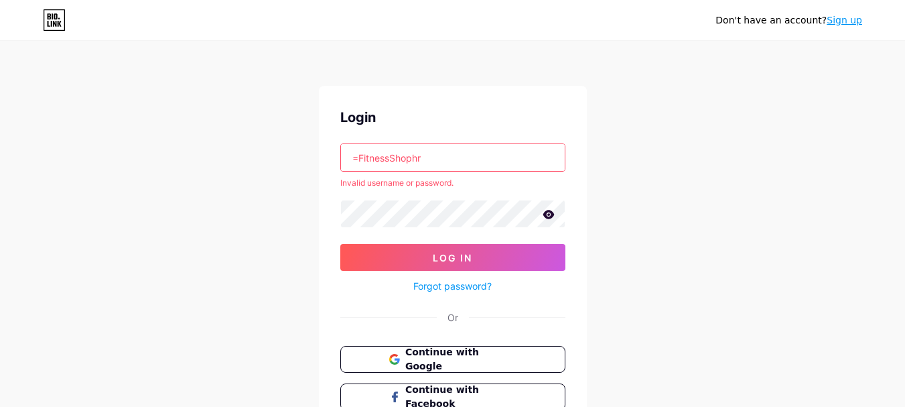
click at [359, 158] on input "=FitnessShophr" at bounding box center [453, 157] width 224 height 27
click at [434, 161] on input "FitnessShophr" at bounding box center [453, 157] width 224 height 27
click at [451, 163] on input "FitnessShophr" at bounding box center [453, 157] width 224 height 27
type input "FitnessShophr"
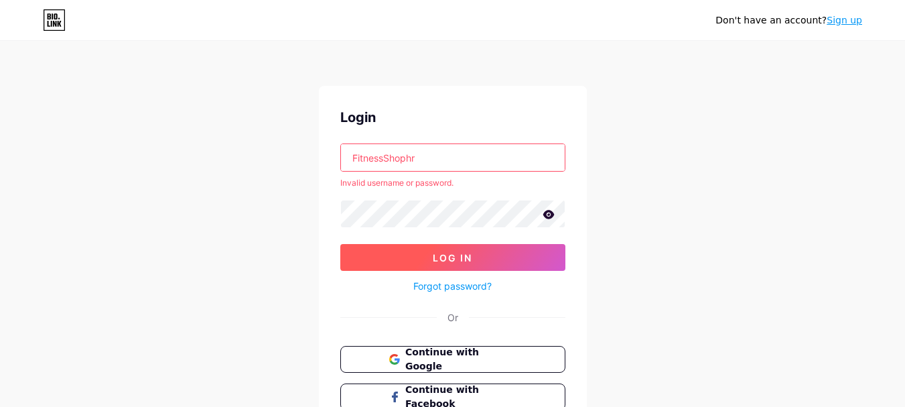
click at [376, 251] on button "Log In" at bounding box center [452, 257] width 225 height 27
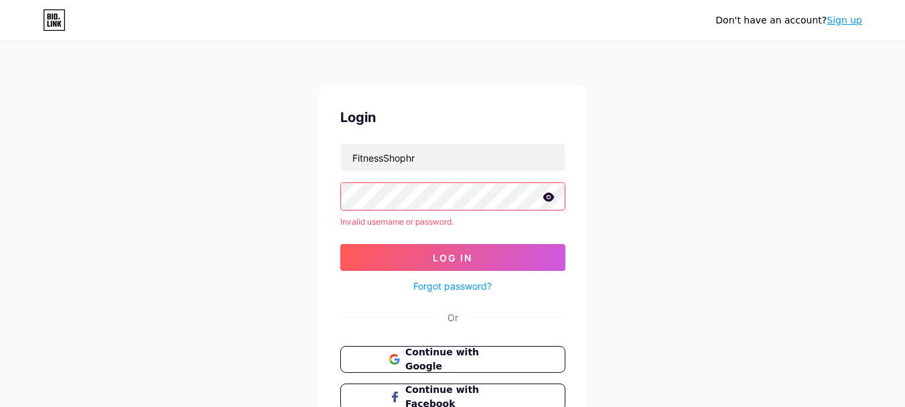
click at [551, 198] on icon at bounding box center [548, 196] width 11 height 9
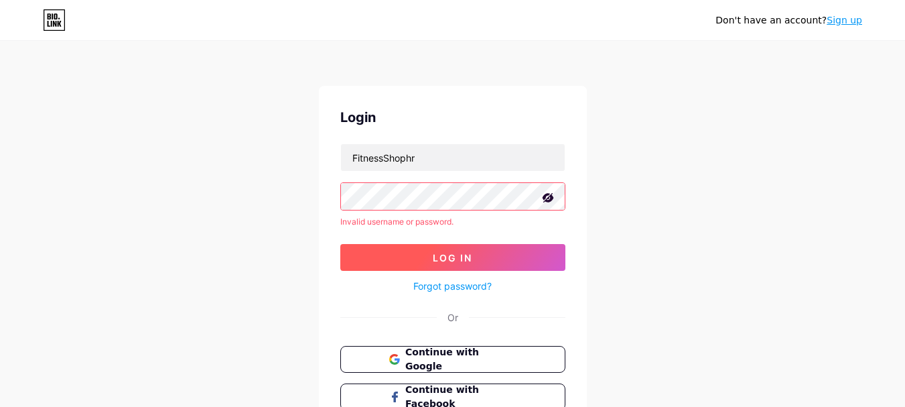
click at [395, 261] on button "Log In" at bounding box center [452, 257] width 225 height 27
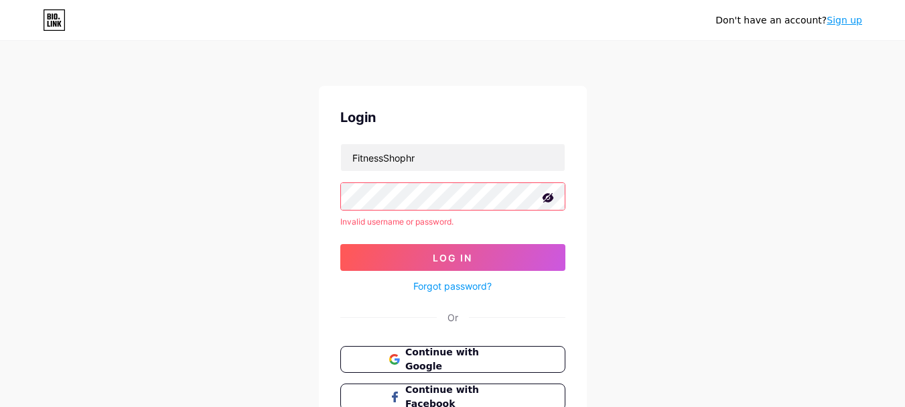
click at [546, 198] on icon at bounding box center [547, 197] width 13 height 13
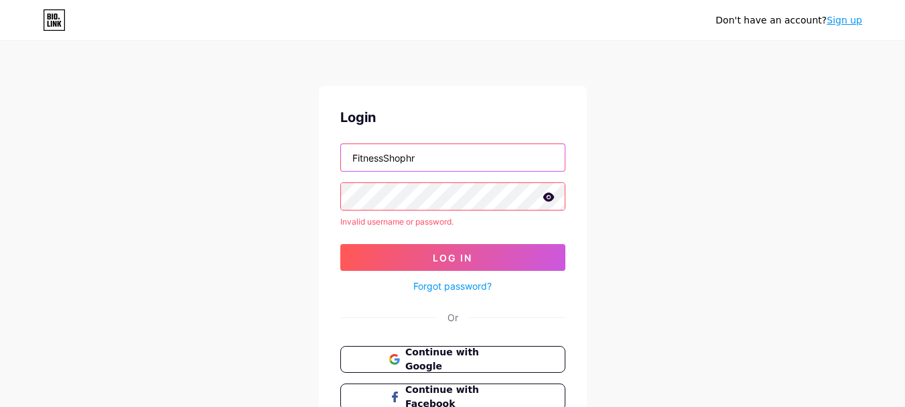
click at [435, 159] on input "FitnessShophr" at bounding box center [453, 157] width 224 height 27
click at [352, 155] on input "FitnessShophr" at bounding box center [453, 157] width 224 height 27
click at [427, 158] on input "FitnessShophr" at bounding box center [453, 157] width 224 height 27
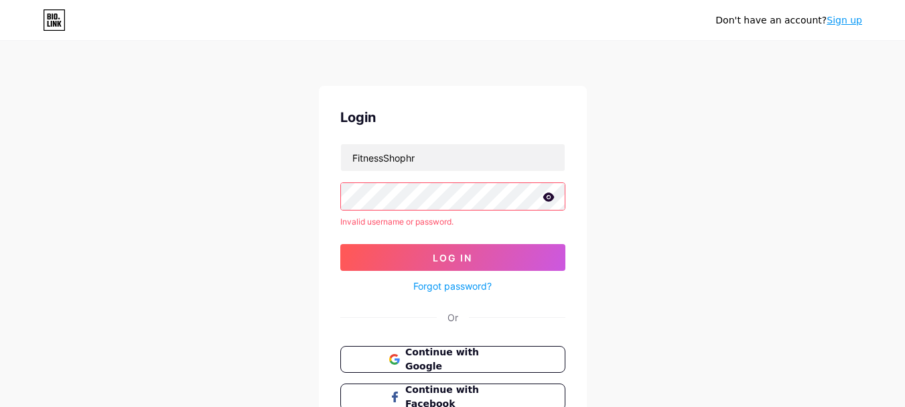
click at [545, 199] on icon at bounding box center [548, 196] width 11 height 9
click at [545, 199] on icon at bounding box center [547, 197] width 13 height 13
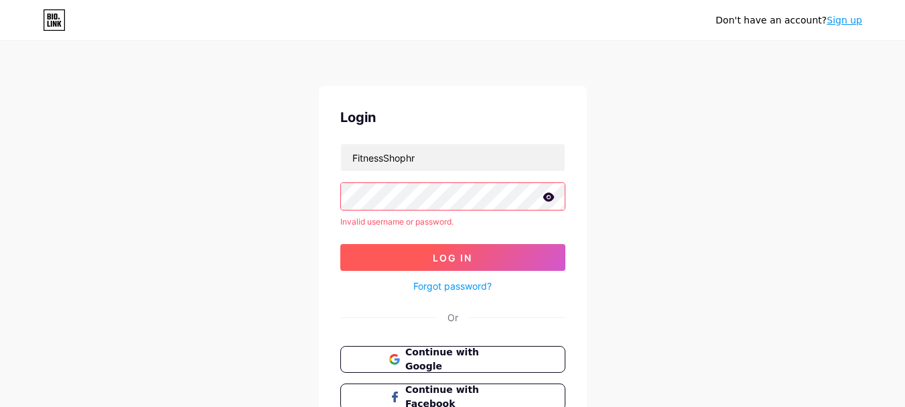
click at [381, 258] on button "Log In" at bounding box center [452, 257] width 225 height 27
click at [362, 258] on button "Log In" at bounding box center [452, 257] width 225 height 27
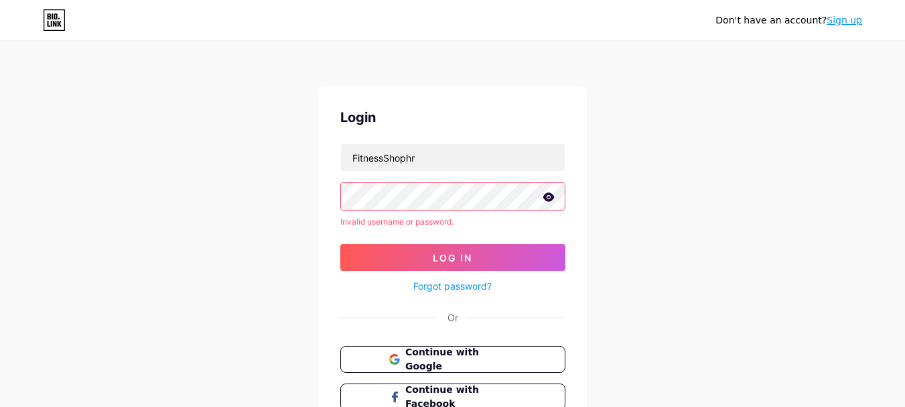
click at [551, 200] on icon at bounding box center [548, 196] width 11 height 9
click at [549, 196] on icon at bounding box center [547, 197] width 13 height 13
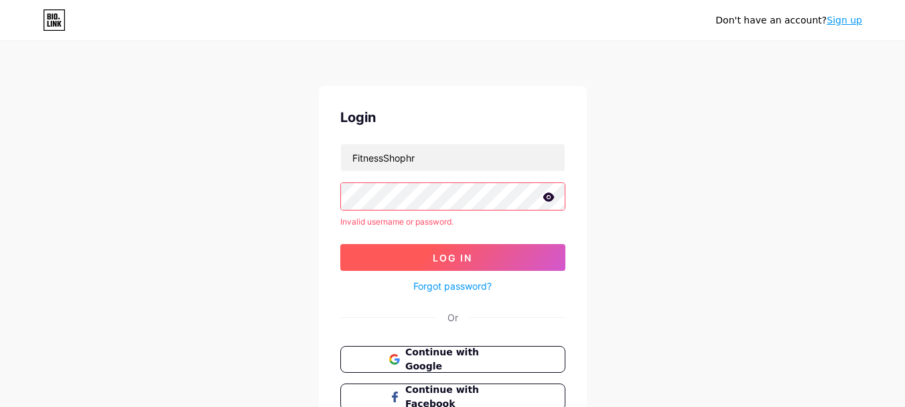
click at [470, 263] on span "Log In" at bounding box center [453, 257] width 40 height 11
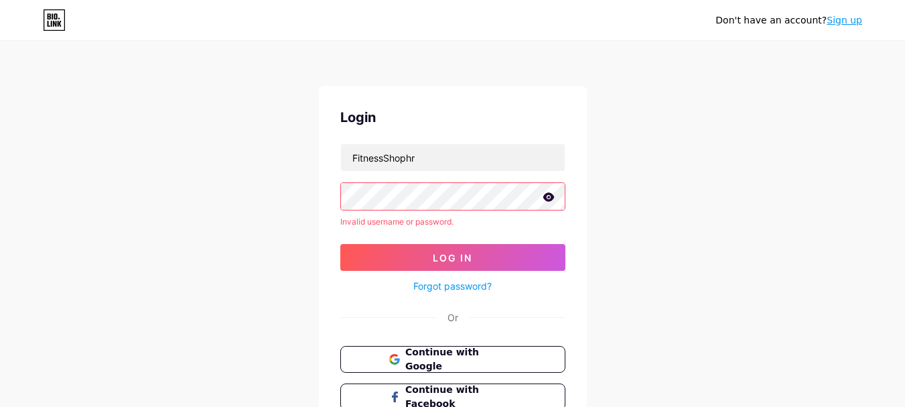
click at [551, 195] on icon at bounding box center [548, 196] width 11 height 9
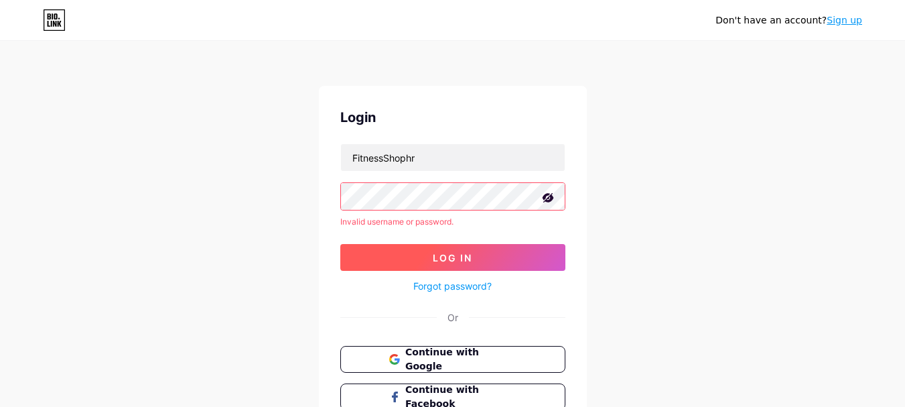
click at [483, 248] on button "Log In" at bounding box center [452, 257] width 225 height 27
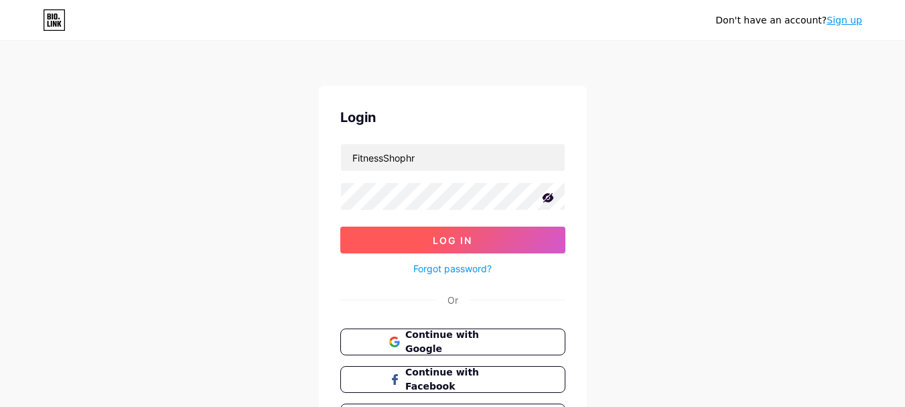
click at [452, 245] on span "Log In" at bounding box center [453, 239] width 40 height 11
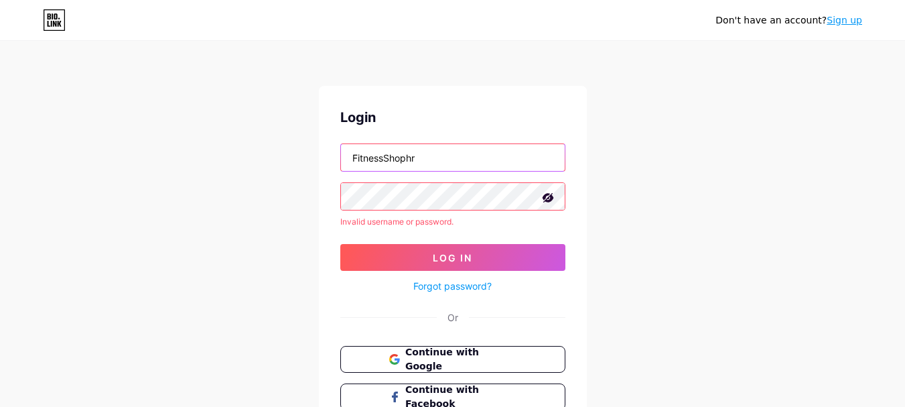
click at [435, 153] on input "FitnessShophr" at bounding box center [453, 157] width 224 height 27
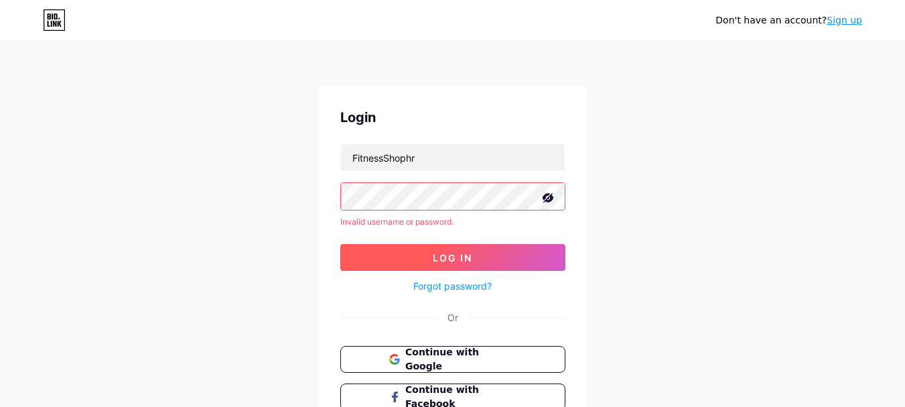
click at [435, 252] on span "Log In" at bounding box center [453, 257] width 40 height 11
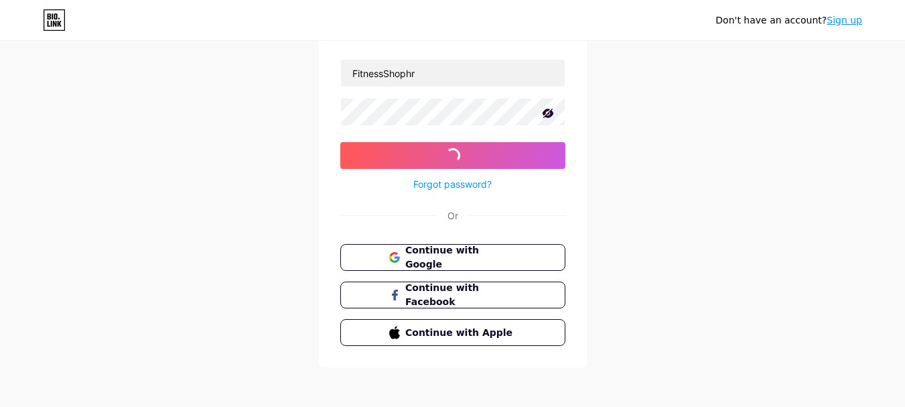
scroll to position [87, 0]
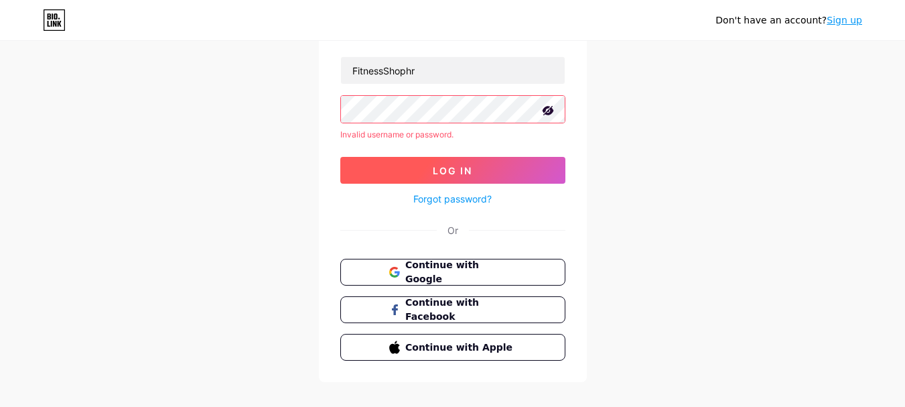
click at [403, 159] on button "Log In" at bounding box center [452, 170] width 225 height 27
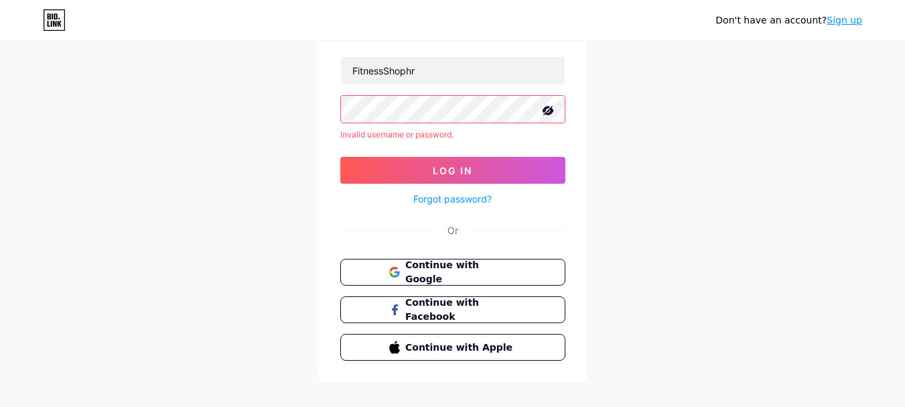
click at [847, 25] on link "Sign up" at bounding box center [845, 20] width 36 height 11
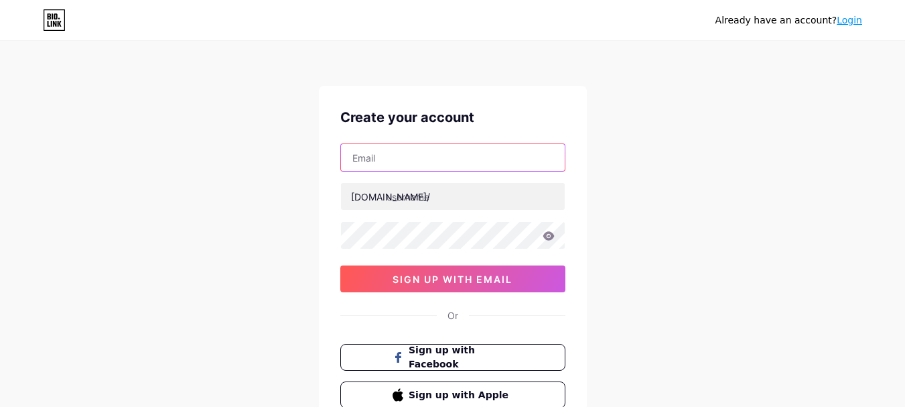
click at [392, 157] on input "text" at bounding box center [453, 157] width 224 height 27
click at [394, 149] on input "text" at bounding box center [453, 157] width 224 height 27
paste input "wogoya2463@capiena.com"
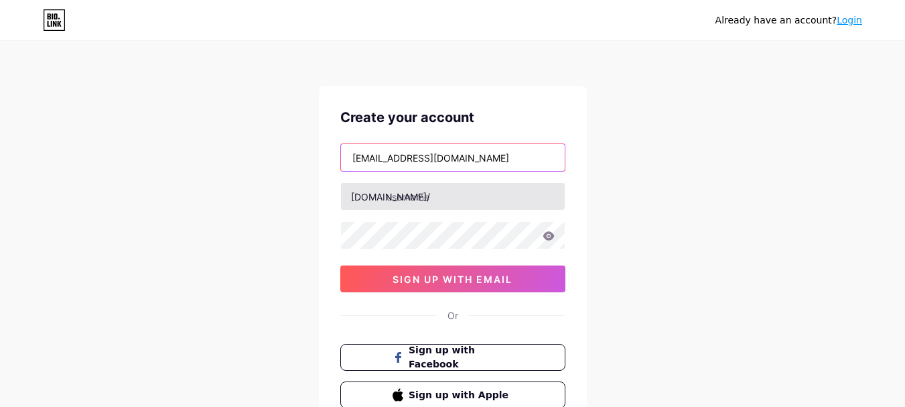
type input "wogoya2463@capiena.com"
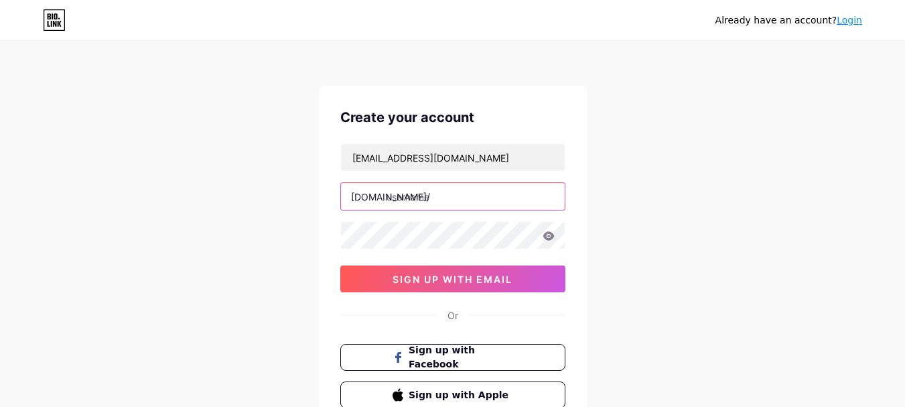
click at [435, 196] on input "text" at bounding box center [453, 196] width 224 height 27
click at [441, 194] on input "text" at bounding box center [453, 196] width 224 height 27
paste input "fitnessshop"
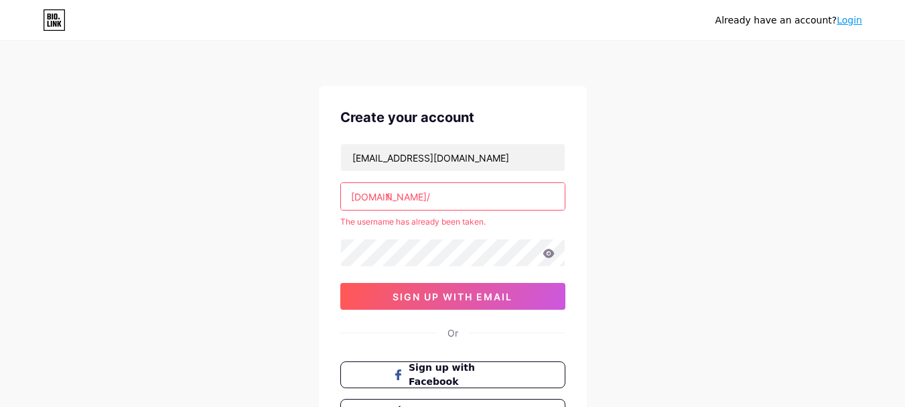
type input "f"
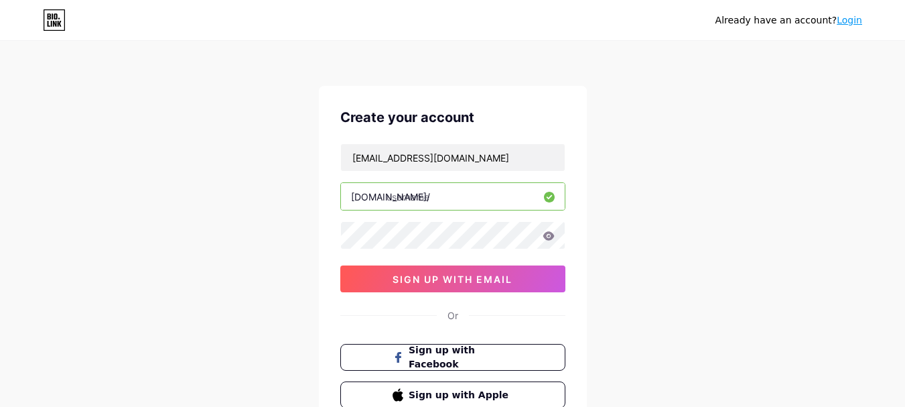
click at [436, 192] on input "text" at bounding box center [453, 196] width 224 height 27
paste input "fitnessoprema"
type input "fitnessopremahr"
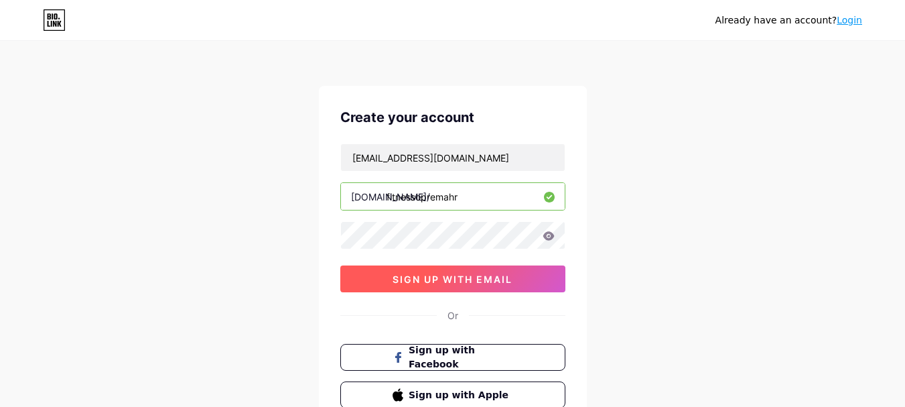
click at [383, 283] on button "sign up with email" at bounding box center [452, 278] width 225 height 27
